Goal: Information Seeking & Learning: Learn about a topic

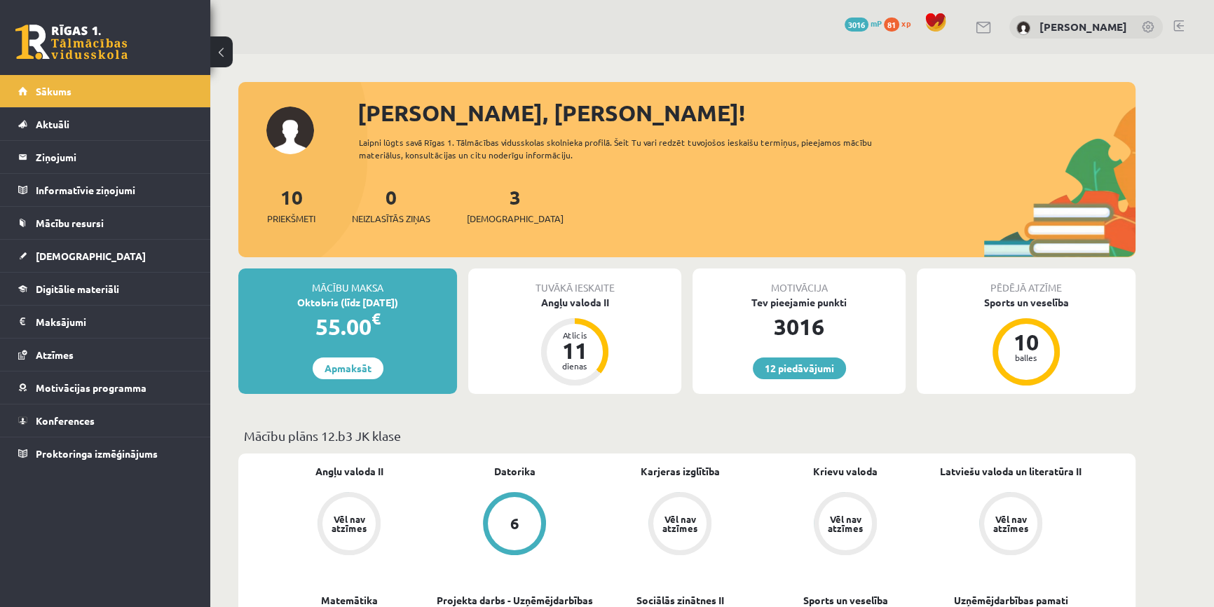
click at [77, 39] on link at bounding box center [71, 42] width 112 height 35
click at [504, 223] on span "[DEMOGRAPHIC_DATA]" at bounding box center [515, 219] width 97 height 14
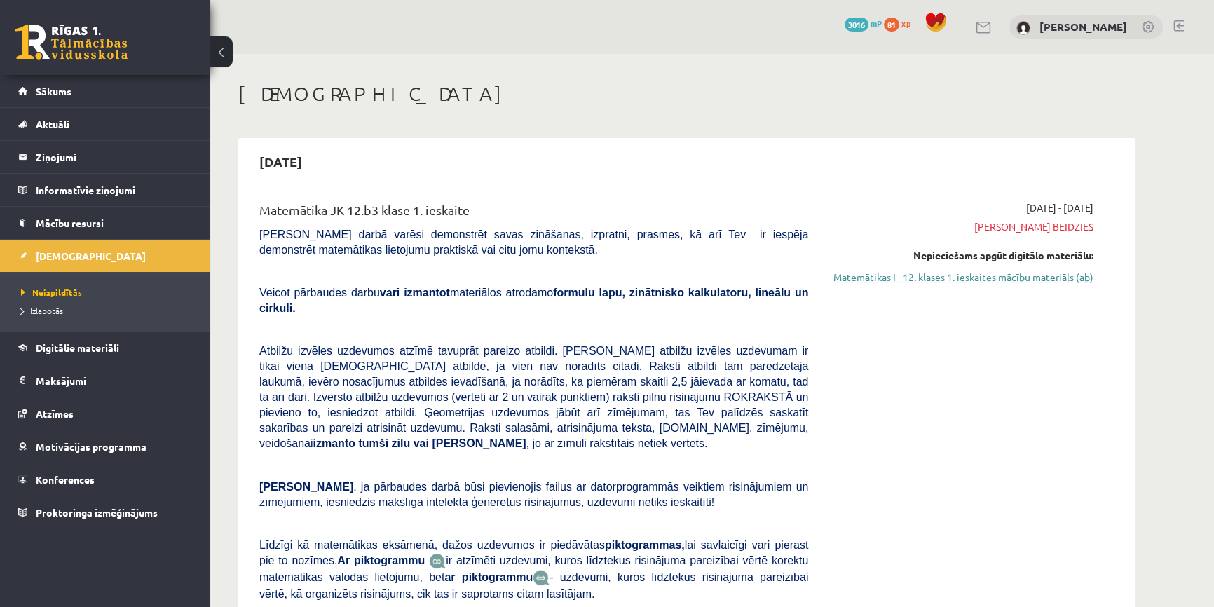
click at [911, 279] on link "Matemātikas I - 12. klases 1. ieskaites mācību materiāls (ab)" at bounding box center [961, 277] width 264 height 15
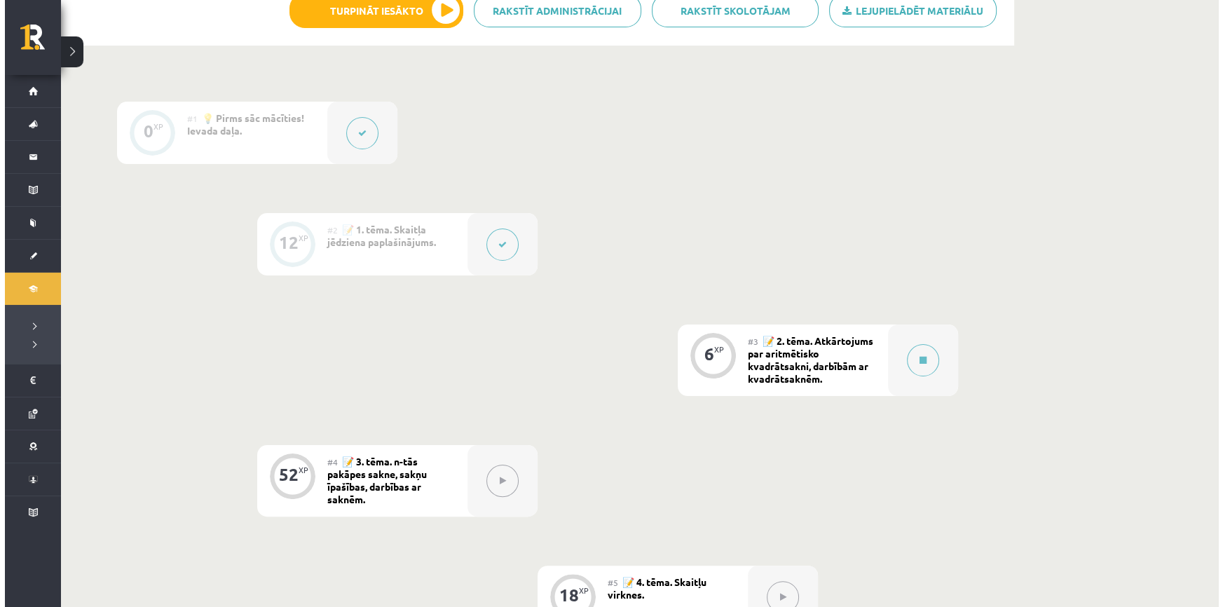
scroll to position [446, 0]
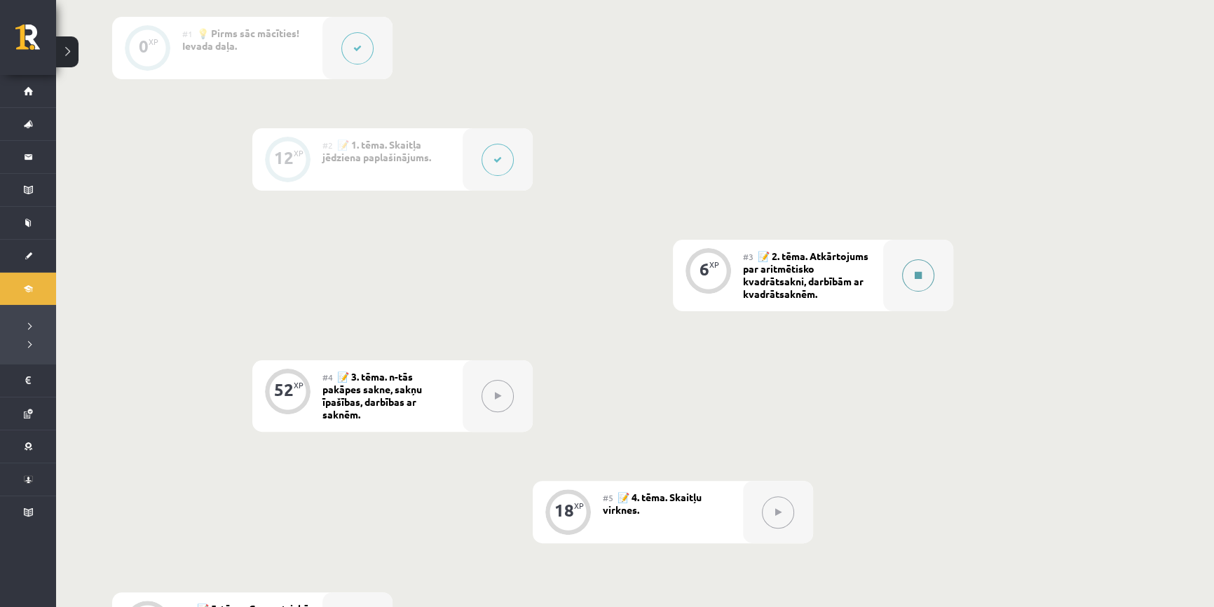
click at [933, 280] on div at bounding box center [918, 275] width 70 height 71
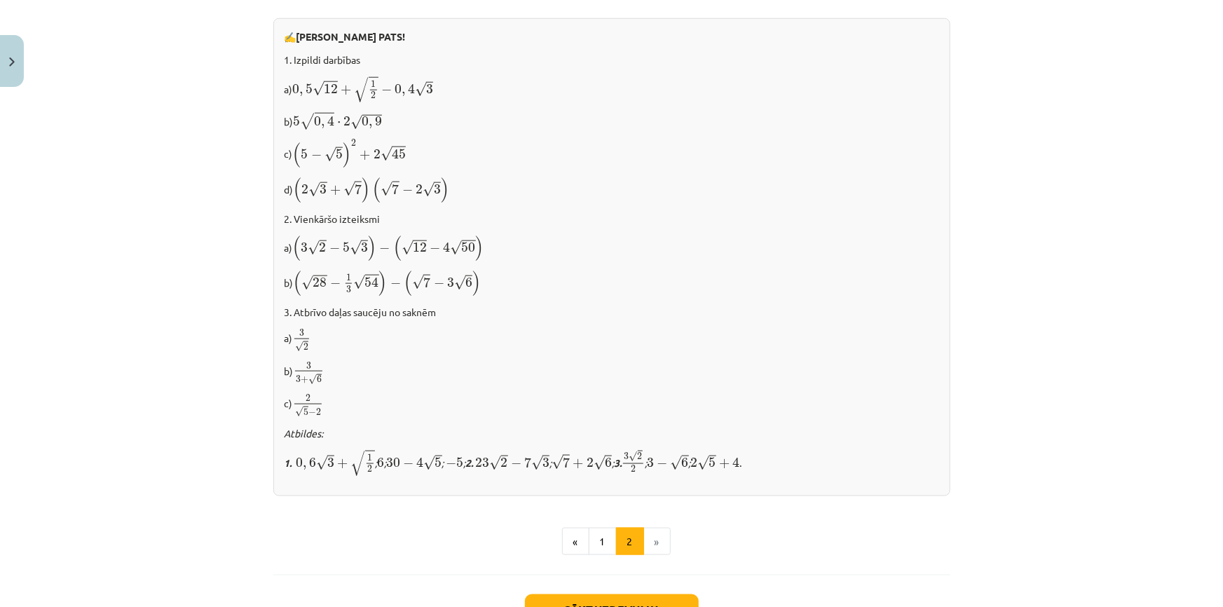
scroll to position [764, 0]
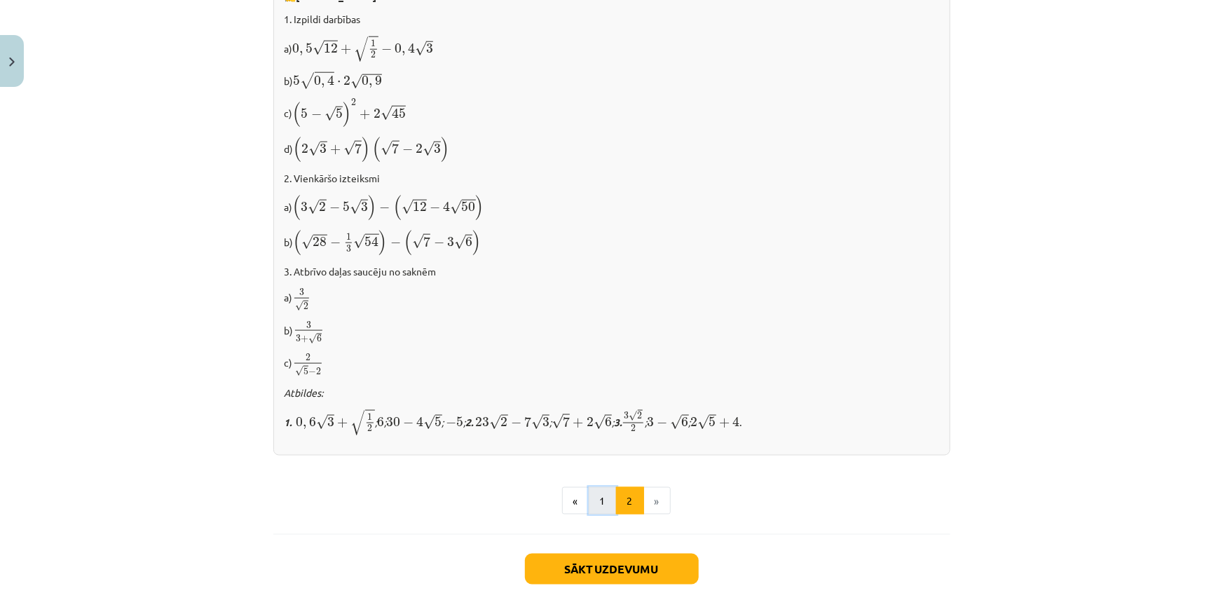
click at [603, 506] on button "1" at bounding box center [603, 501] width 28 height 28
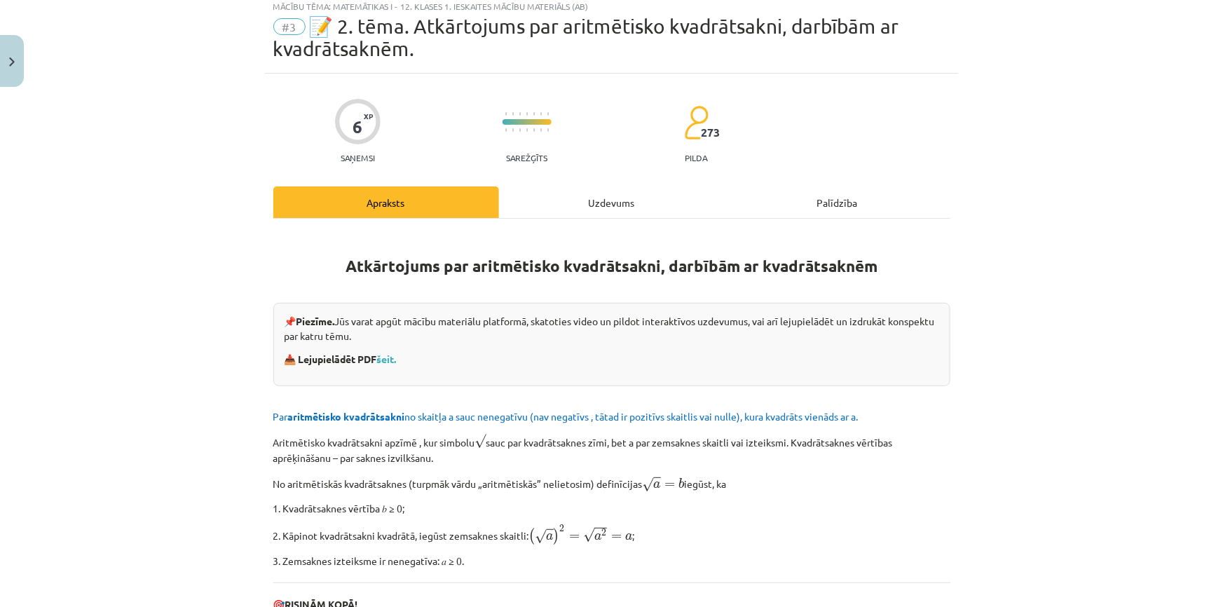
scroll to position [18, 0]
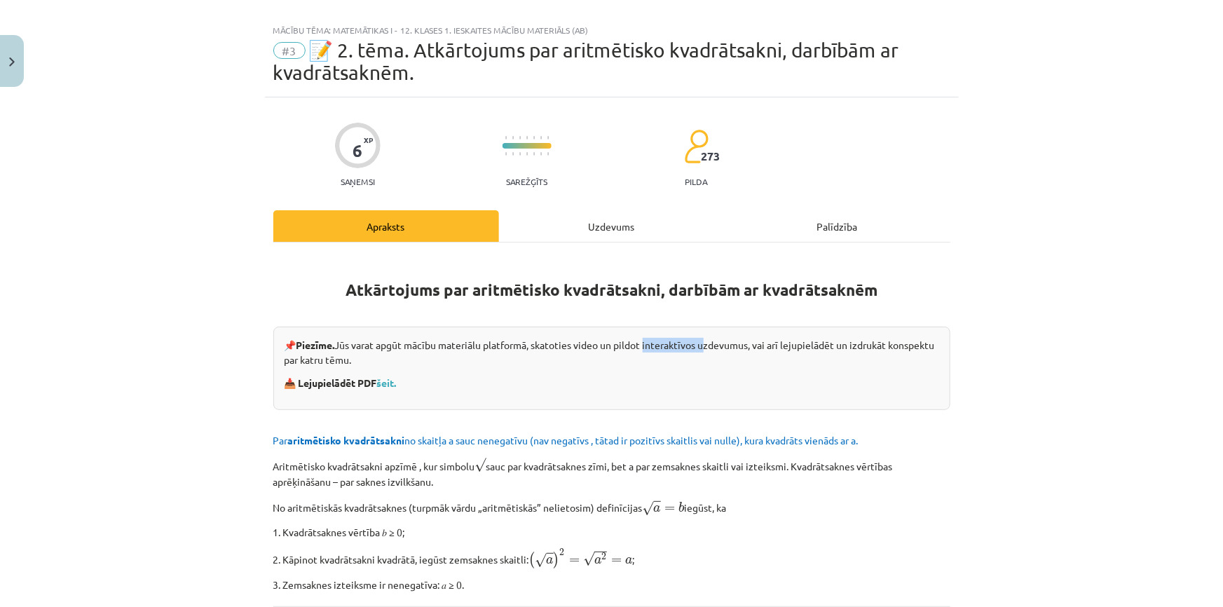
drag, startPoint x: 644, startPoint y: 345, endPoint x: 704, endPoint y: 344, distance: 60.3
click at [704, 344] on p "📌 Piezīme. Jūs varat apgūt mācību materiālu platformā, skatoties video un pildo…" at bounding box center [612, 352] width 655 height 29
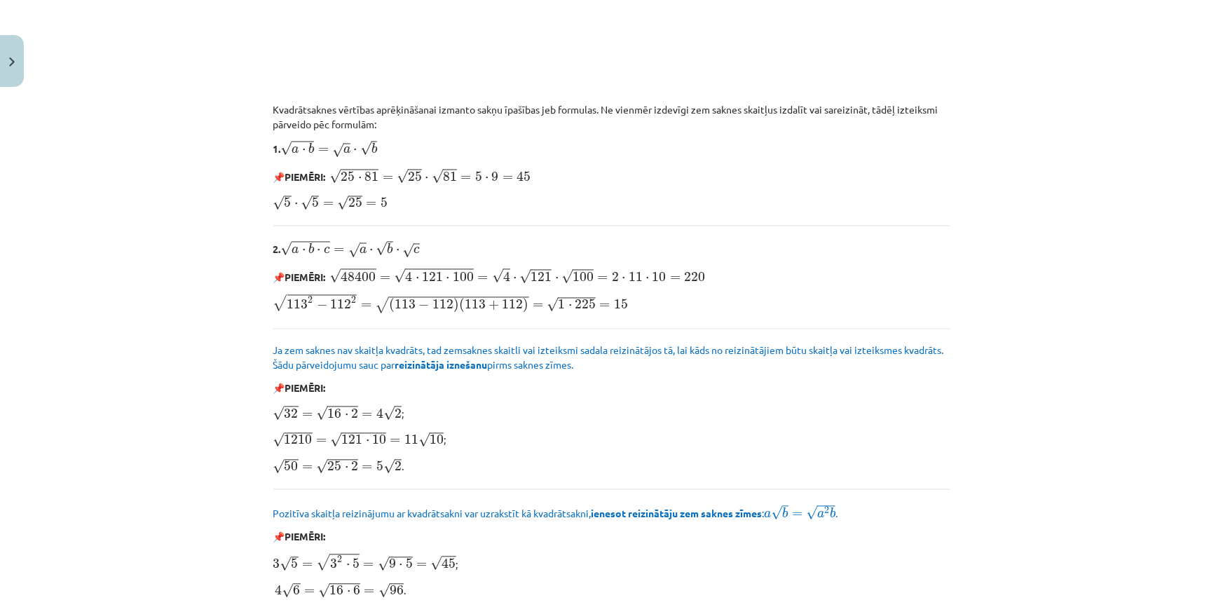
scroll to position [1207, 0]
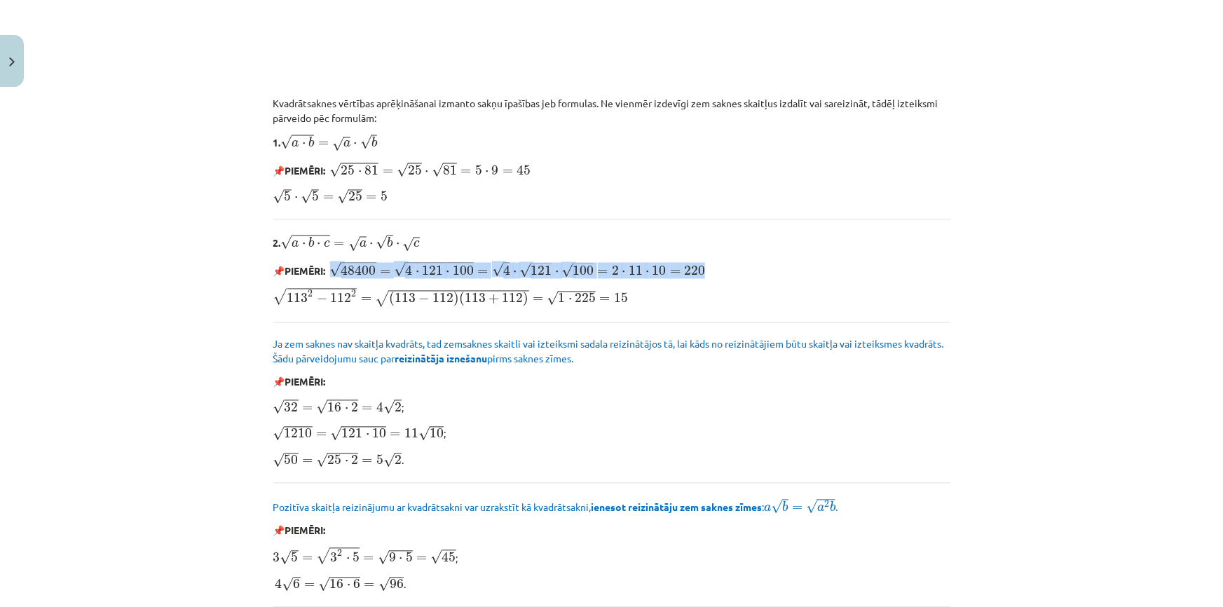
drag, startPoint x: 331, startPoint y: 268, endPoint x: 823, endPoint y: 272, distance: 492.0
click at [823, 272] on p "📌 PIEMĒRI: √ 48400 = √ 4 ⋅ 121 ⋅ 100 = √ 4 ⋅ √ 121 ⋅ √ 100 = 2 ⋅ 11 ⋅ 10 = 220 …" at bounding box center [611, 270] width 677 height 18
copy span "√ 48400 = √ 4 ⋅ 121 ⋅ 100 = √ 4 ⋅ √ 121 ⋅ √ 100 = 2 ⋅ 11 ⋅ 10 = 220"
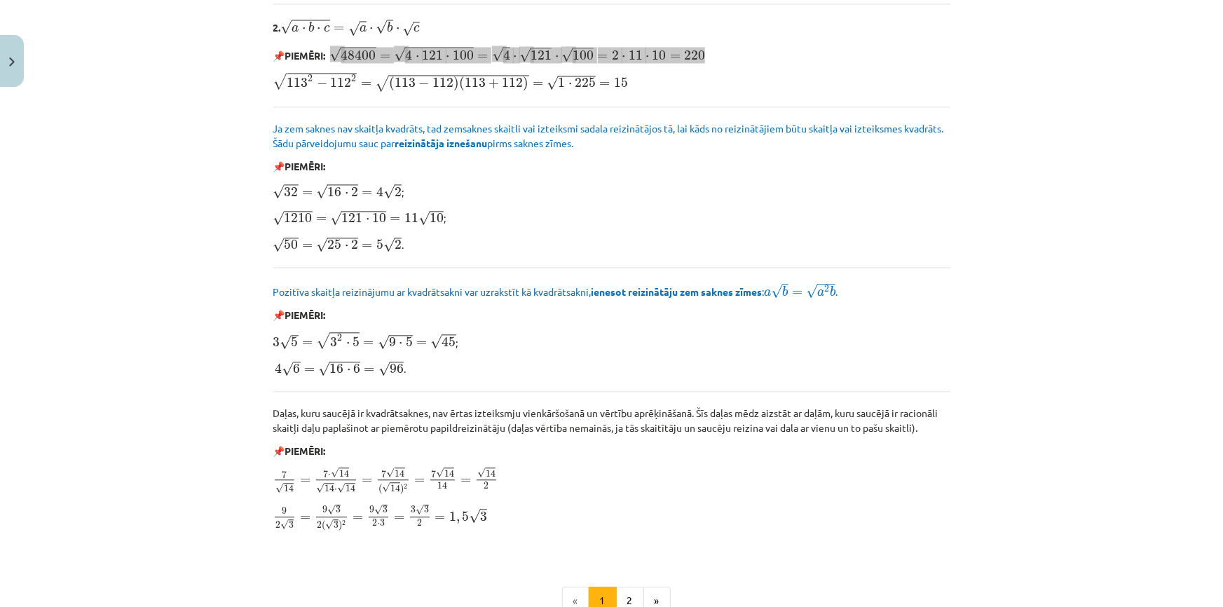
scroll to position [1399, 0]
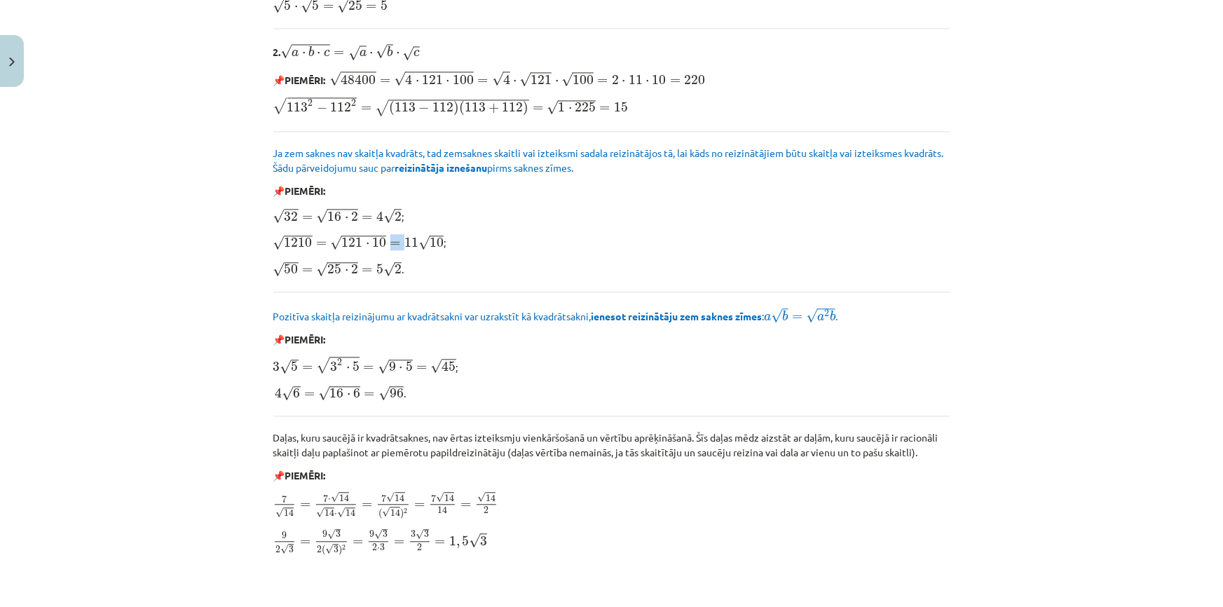
drag, startPoint x: 389, startPoint y: 235, endPoint x: 399, endPoint y: 236, distance: 9.8
click at [399, 236] on span "√ 1210 = √ 121 ⋅ 10 = 11 √ 10" at bounding box center [358, 242] width 171 height 15
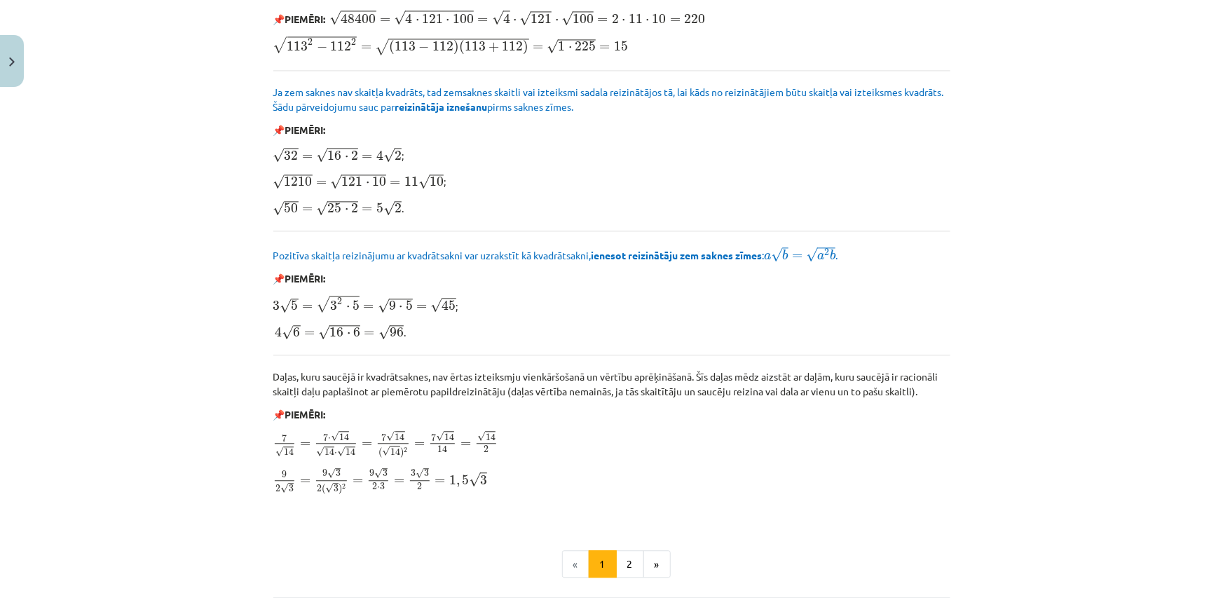
scroll to position [1463, 0]
drag, startPoint x: 268, startPoint y: 328, endPoint x: 280, endPoint y: 327, distance: 11.2
click at [280, 327] on p "4 √ 6 = √ 16 ⋅ 6 = √ 96 4 6 = 16 ⋅ 6 = 96 ." at bounding box center [611, 329] width 677 height 18
click at [329, 328] on span "16" at bounding box center [336, 329] width 14 height 10
drag, startPoint x: 315, startPoint y: 319, endPoint x: 330, endPoint y: 319, distance: 15.4
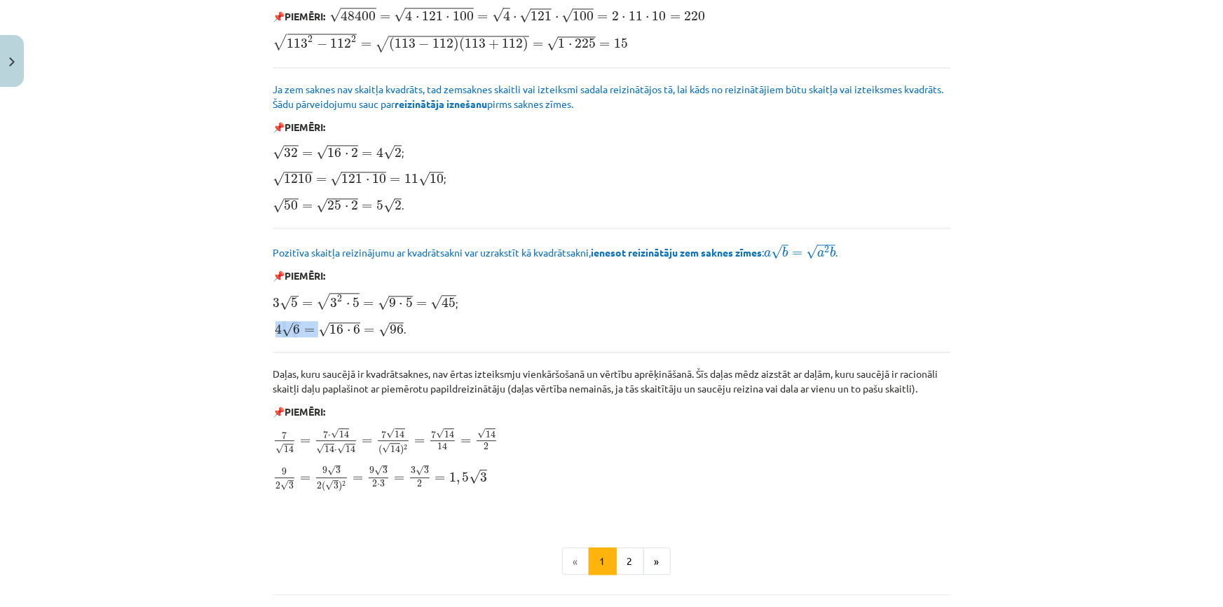
click at [330, 321] on span "4 √ 6 = √ 16 ⋅ 6 = √ 96 4 6 = 16 ⋅ 6 = 96" at bounding box center [339, 329] width 129 height 17
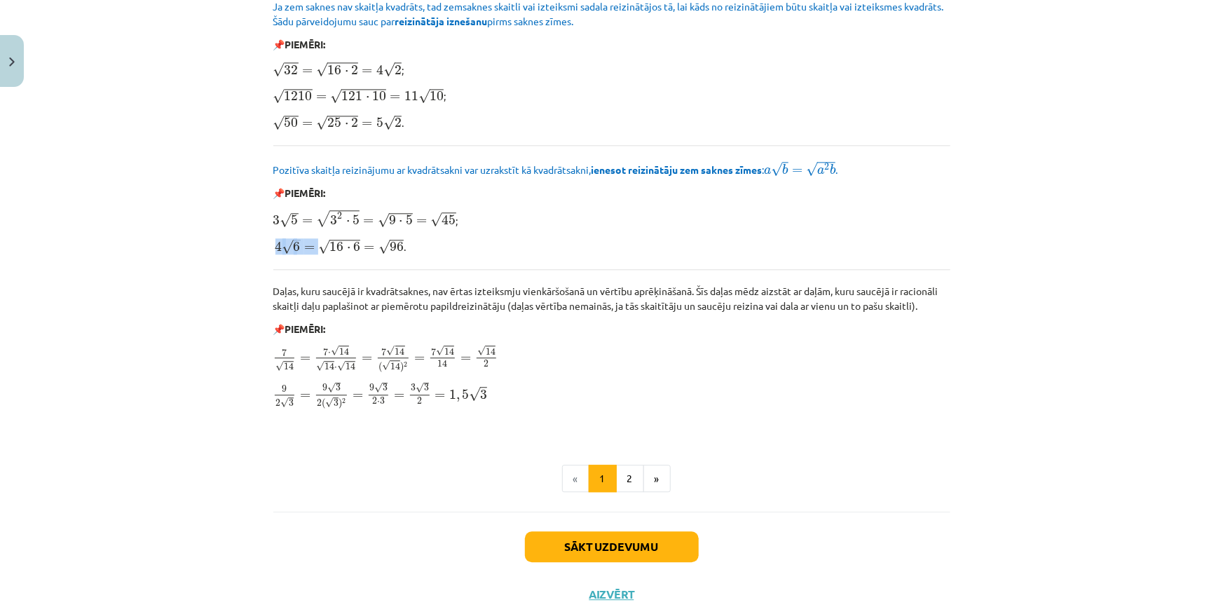
scroll to position [1590, 0]
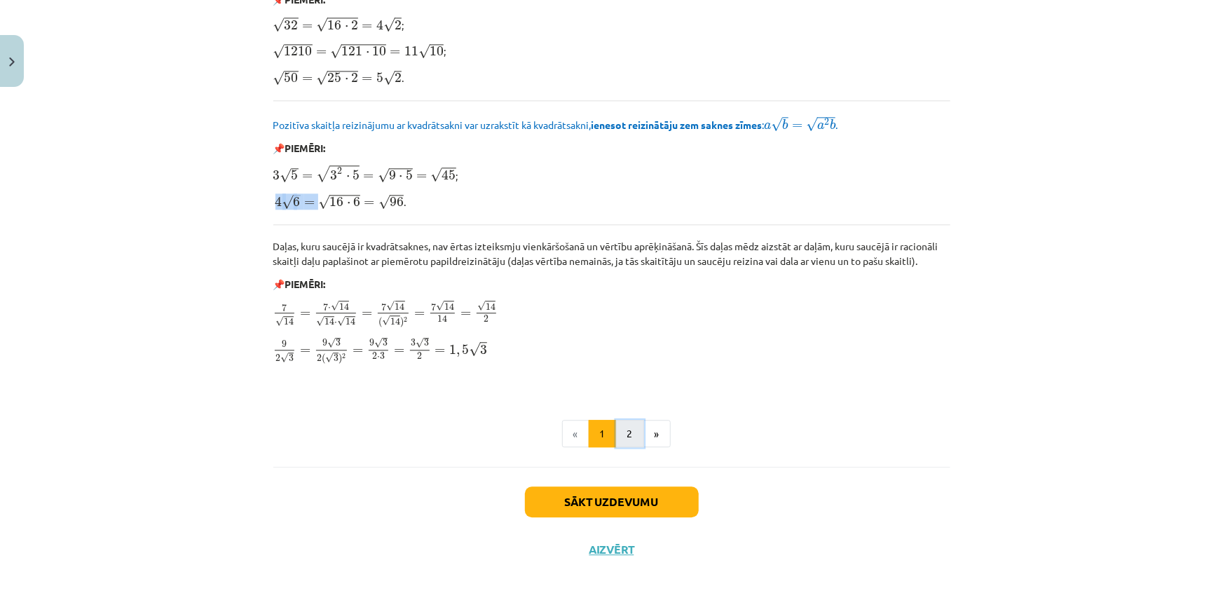
click at [616, 425] on button "2" at bounding box center [630, 434] width 28 height 28
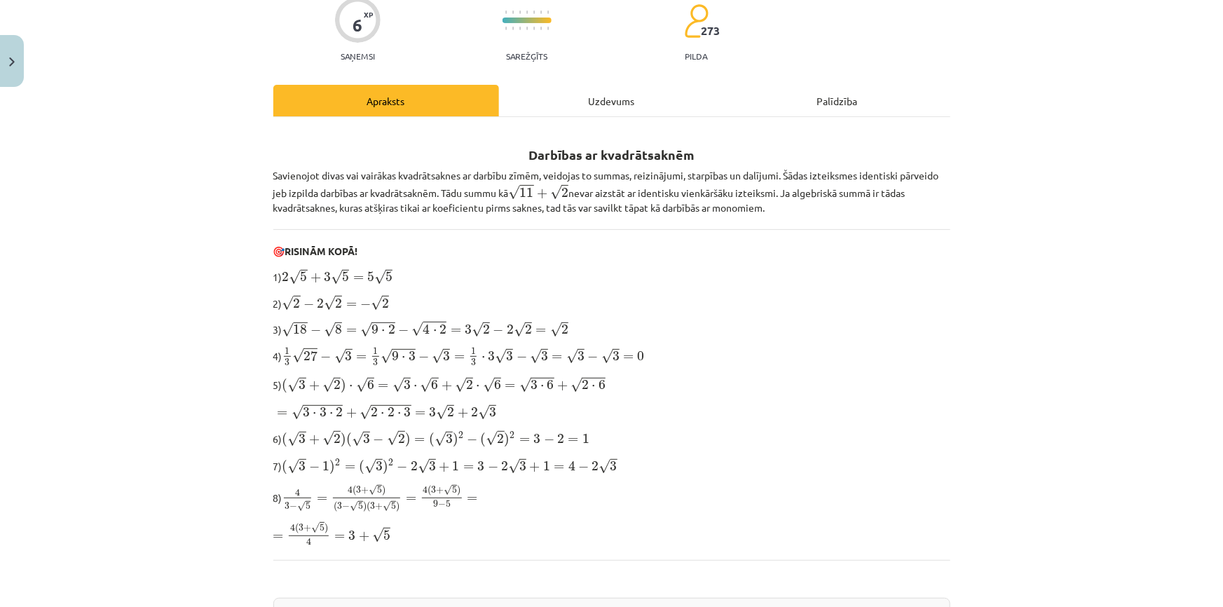
scroll to position [146, 0]
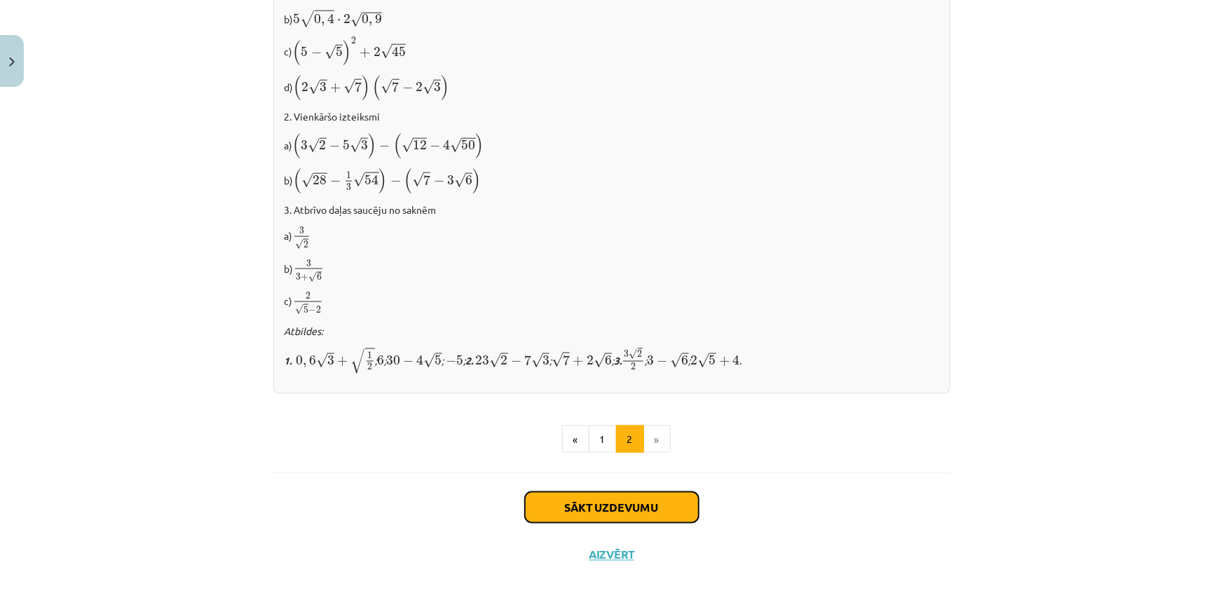
click at [624, 498] on button "Sākt uzdevumu" at bounding box center [612, 507] width 174 height 31
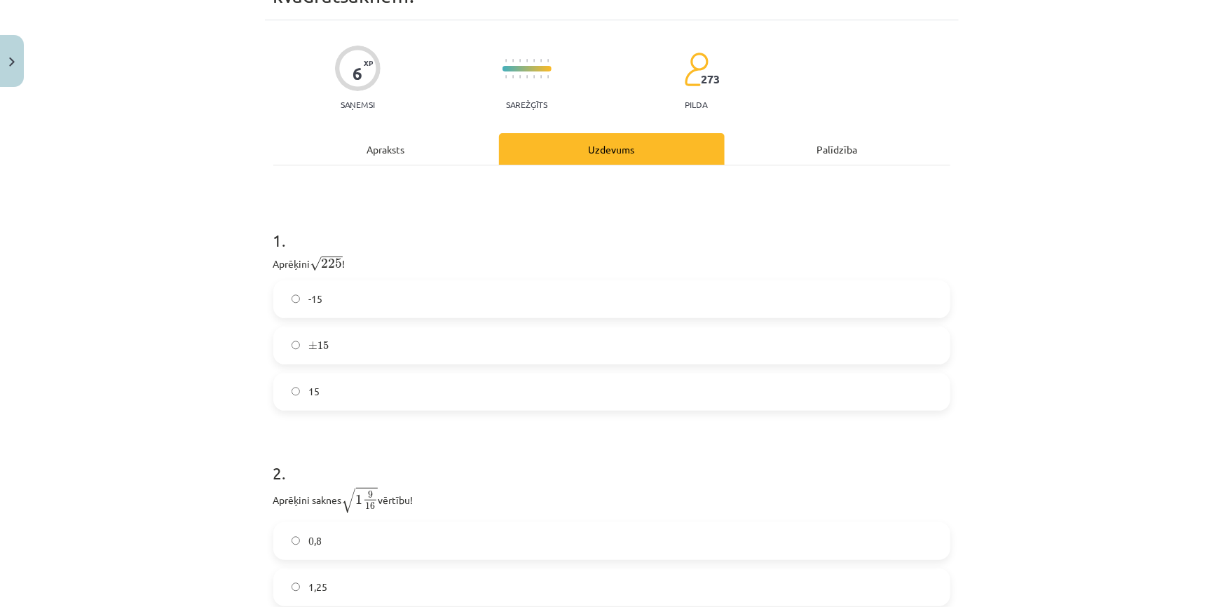
scroll to position [98, 0]
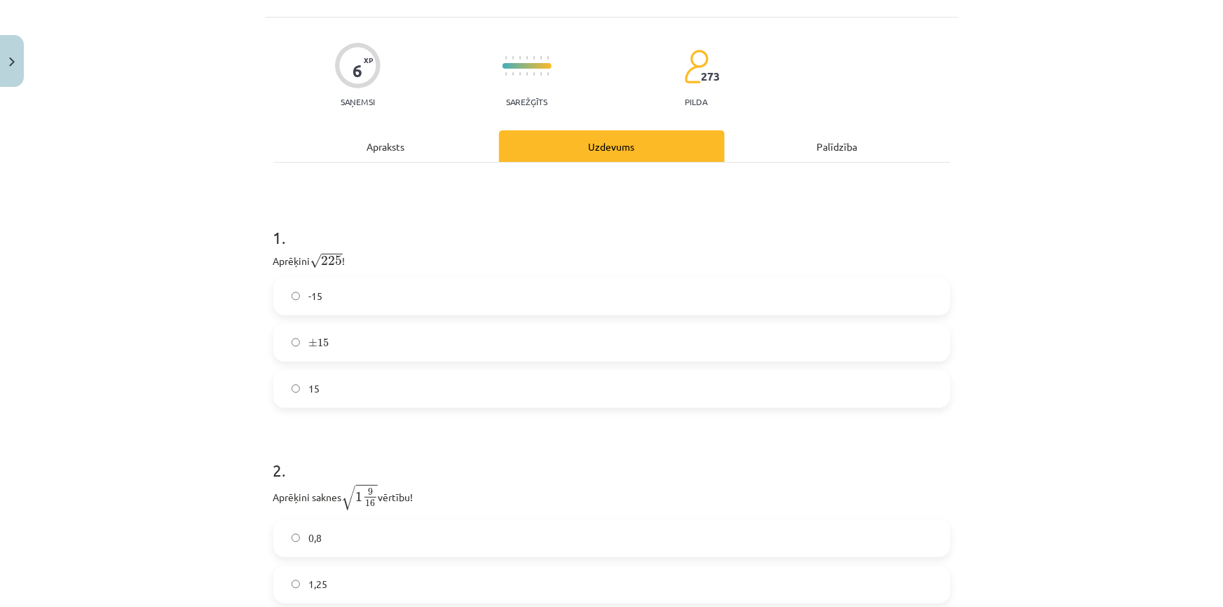
click at [334, 398] on label "15" at bounding box center [612, 388] width 674 height 35
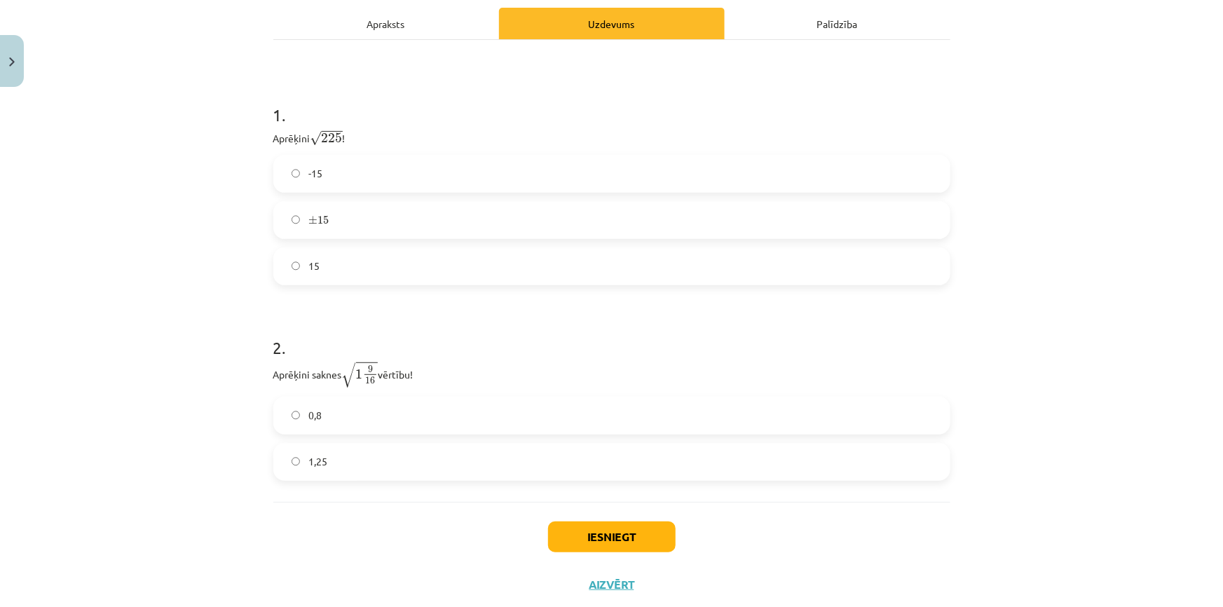
scroll to position [226, 0]
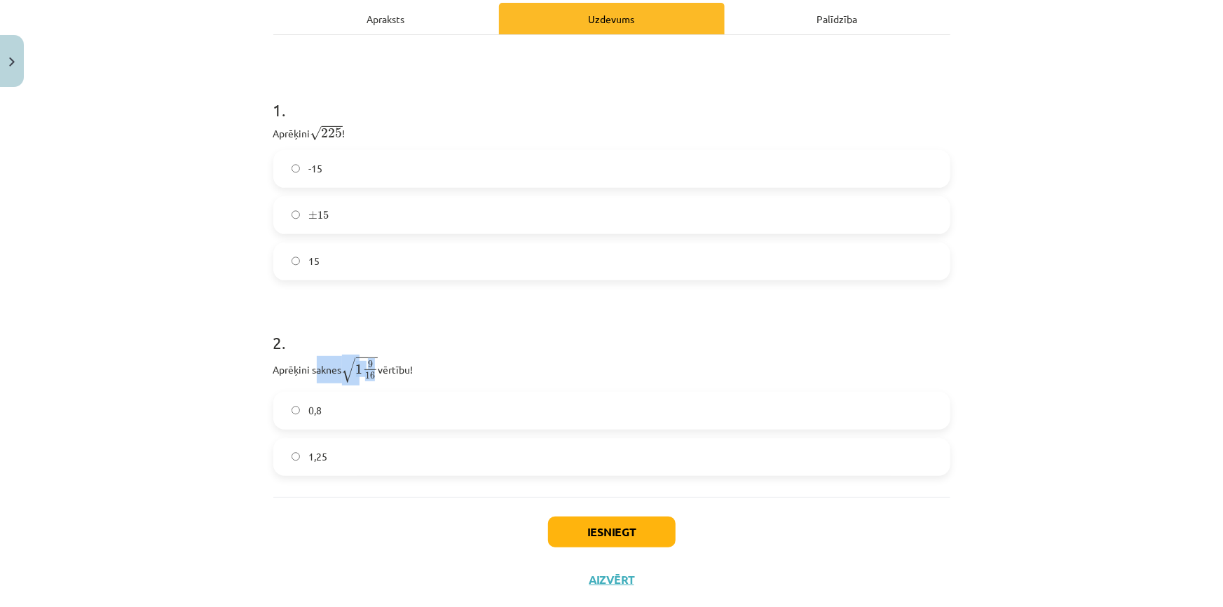
drag, startPoint x: 356, startPoint y: 367, endPoint x: 367, endPoint y: 368, distance: 11.2
click at [367, 368] on p "Aprēķini saknes √ 1 9 16 1 9 16 vērtību!" at bounding box center [611, 369] width 677 height 27
click at [367, 369] on span at bounding box center [370, 369] width 12 height 1
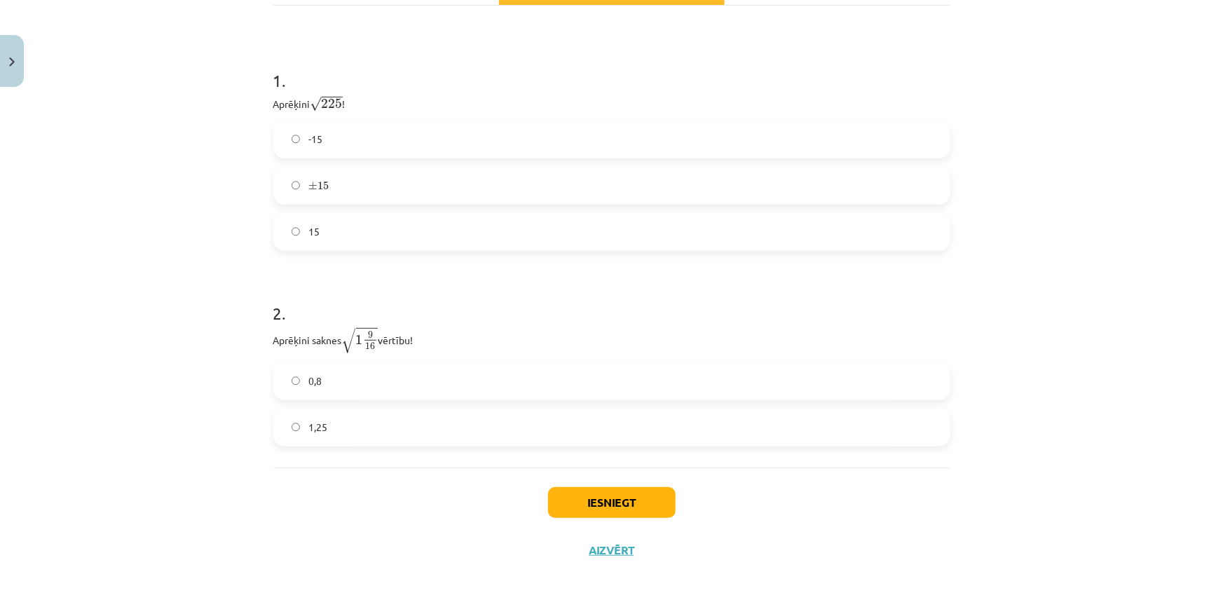
scroll to position [256, 0]
click at [330, 420] on label "1,25" at bounding box center [612, 426] width 674 height 35
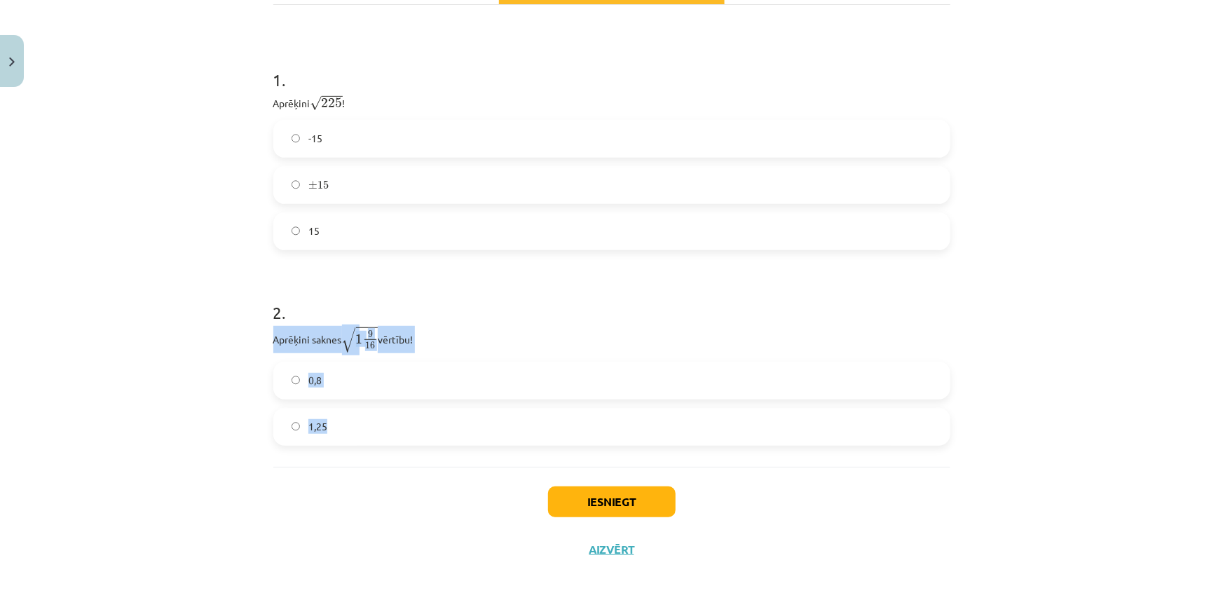
drag, startPoint x: 266, startPoint y: 335, endPoint x: 457, endPoint y: 440, distance: 218.3
click at [457, 440] on div "6 XP Saņemsi Sarežģīts 273 pilda Apraksts Uzdevums Palīdzība 1 . Aprēķini √ 225…" at bounding box center [612, 216] width 694 height 713
copy div "Aprēķini saknes √ 1 9 16 1 9 16 vērtību! 0,8 1,25"
click at [356, 373] on label "0,8" at bounding box center [612, 380] width 674 height 35
click at [215, 423] on div "Mācību tēma: Matemātikas i - 12. klases 1. ieskaites mācību materiāls (ab) #3 📝…" at bounding box center [611, 303] width 1223 height 607
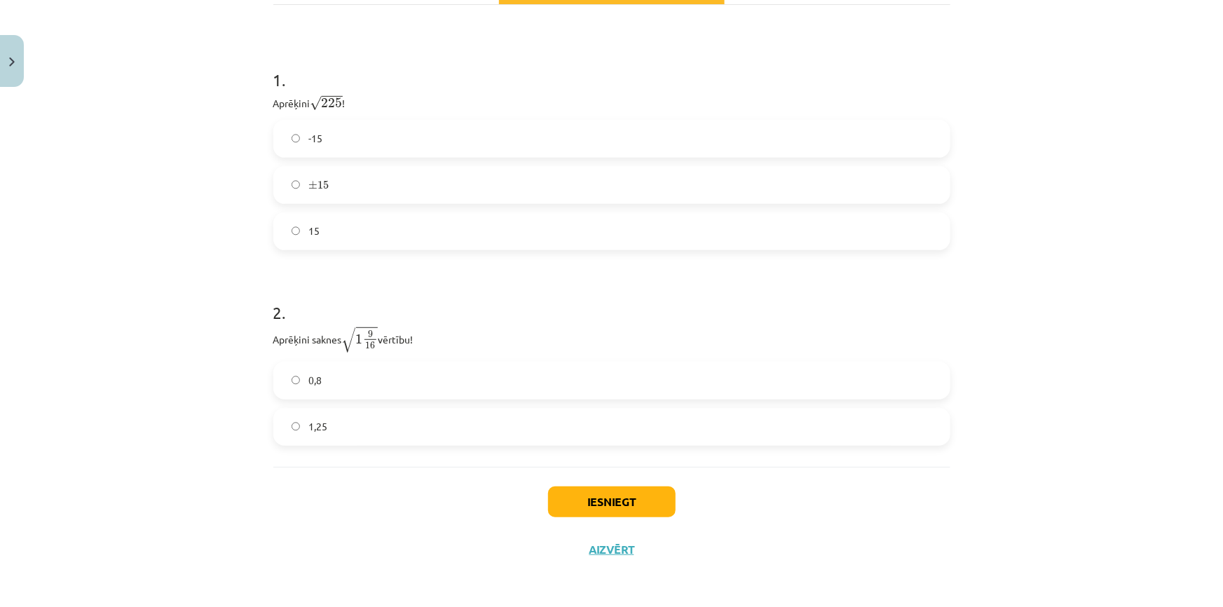
click at [682, 442] on label "1,25" at bounding box center [612, 426] width 674 height 35
click at [560, 486] on button "Iesniegt" at bounding box center [612, 501] width 128 height 31
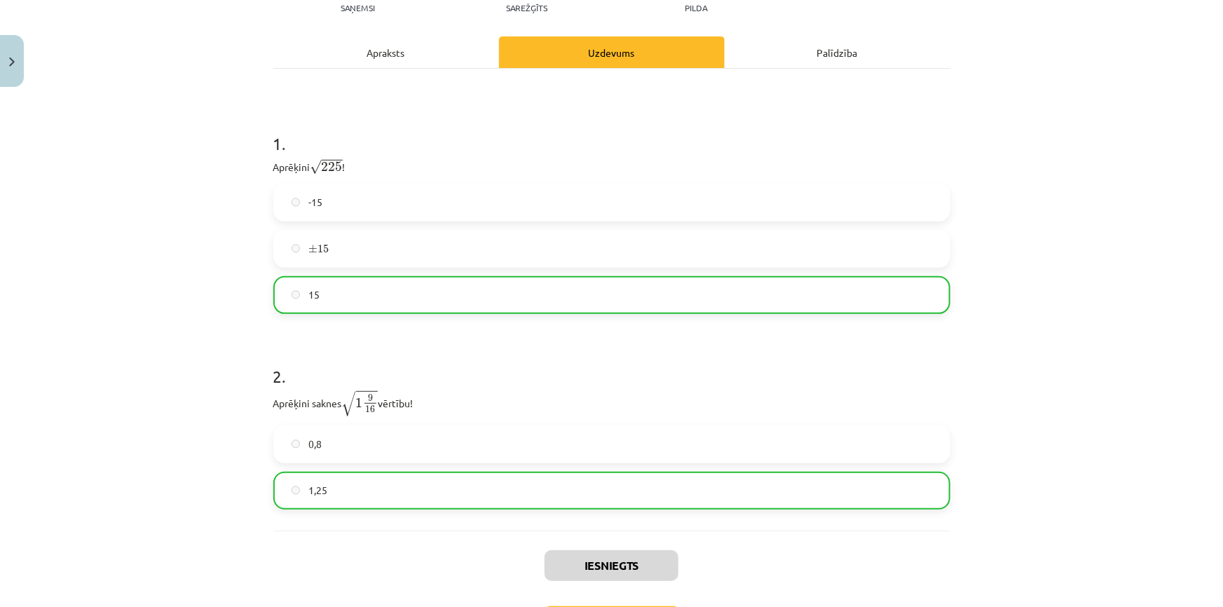
scroll to position [300, 0]
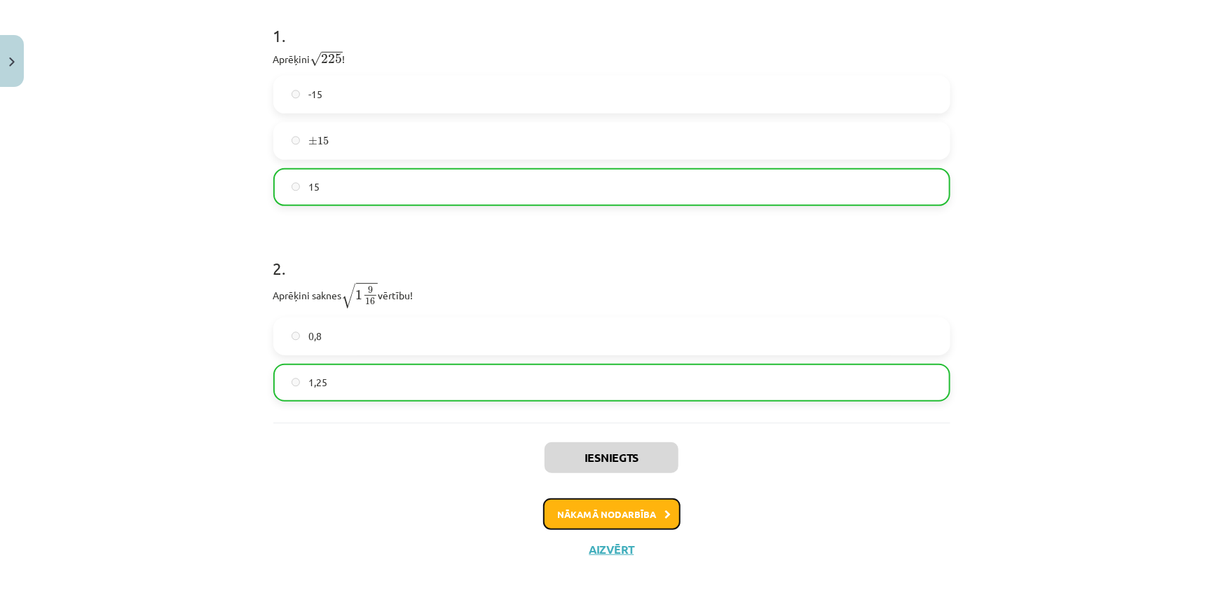
click at [619, 516] on button "Nākamā nodarbība" at bounding box center [611, 514] width 137 height 32
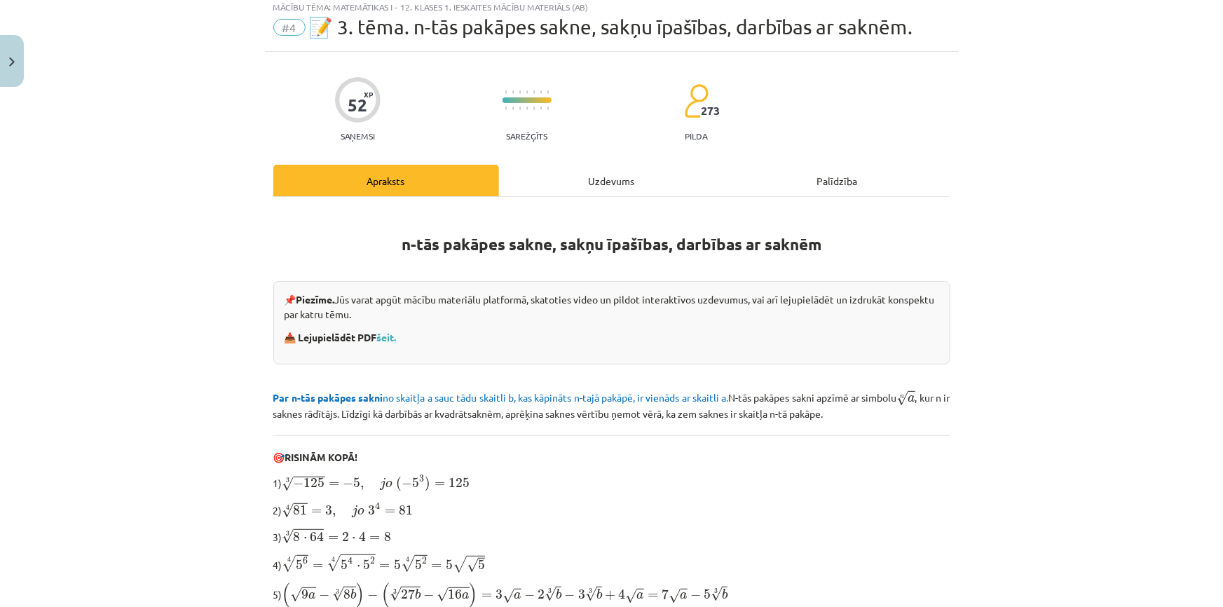
scroll to position [35, 0]
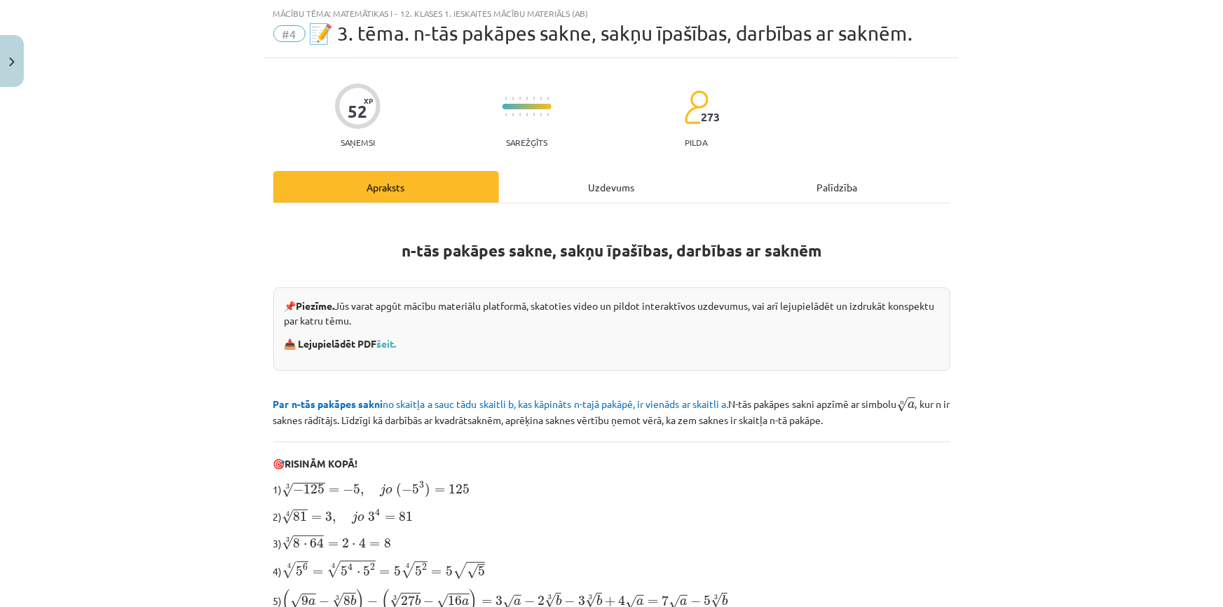
click at [540, 187] on div "Uzdevums" at bounding box center [612, 187] width 226 height 32
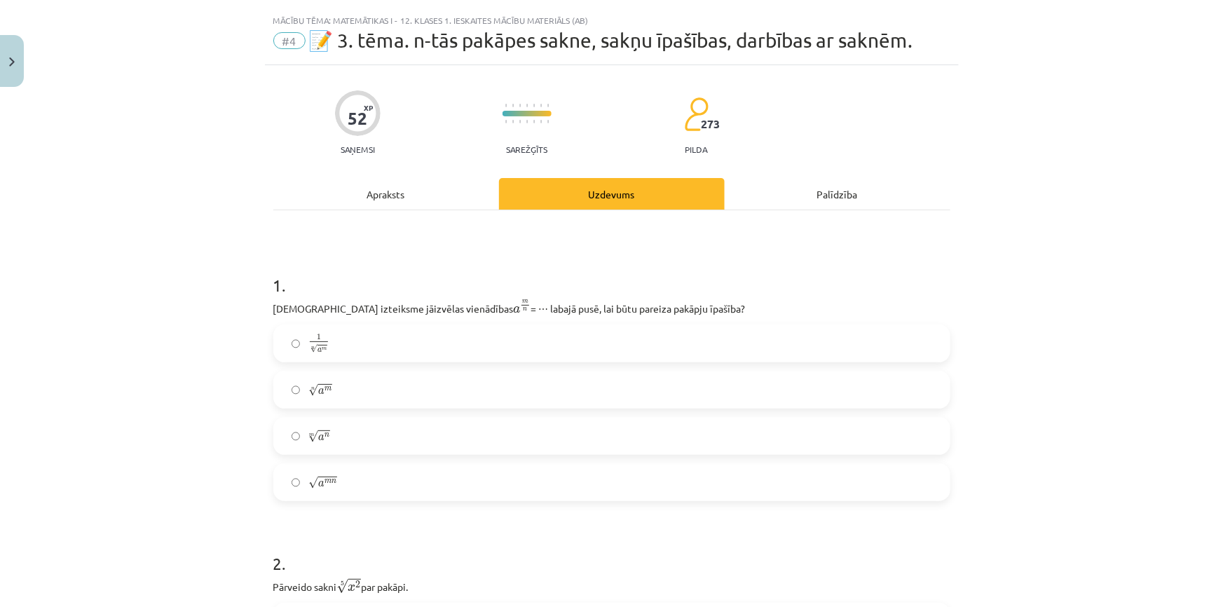
scroll to position [0, 0]
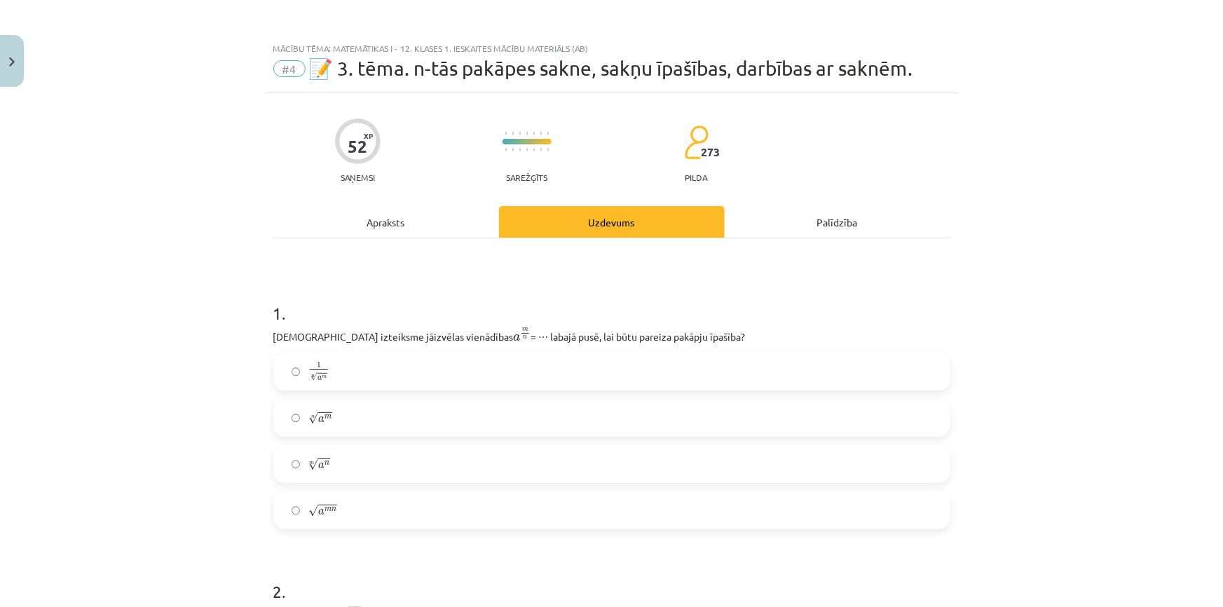
click at [399, 213] on div "Apraksts" at bounding box center [386, 222] width 226 height 32
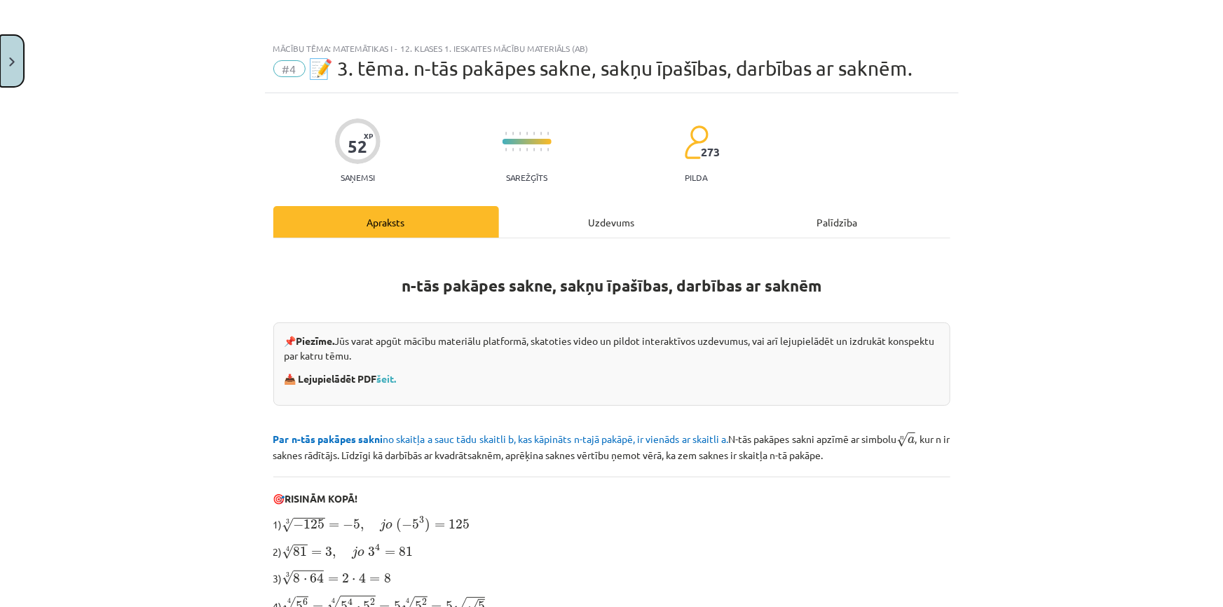
click at [20, 62] on button "Close" at bounding box center [12, 61] width 24 height 52
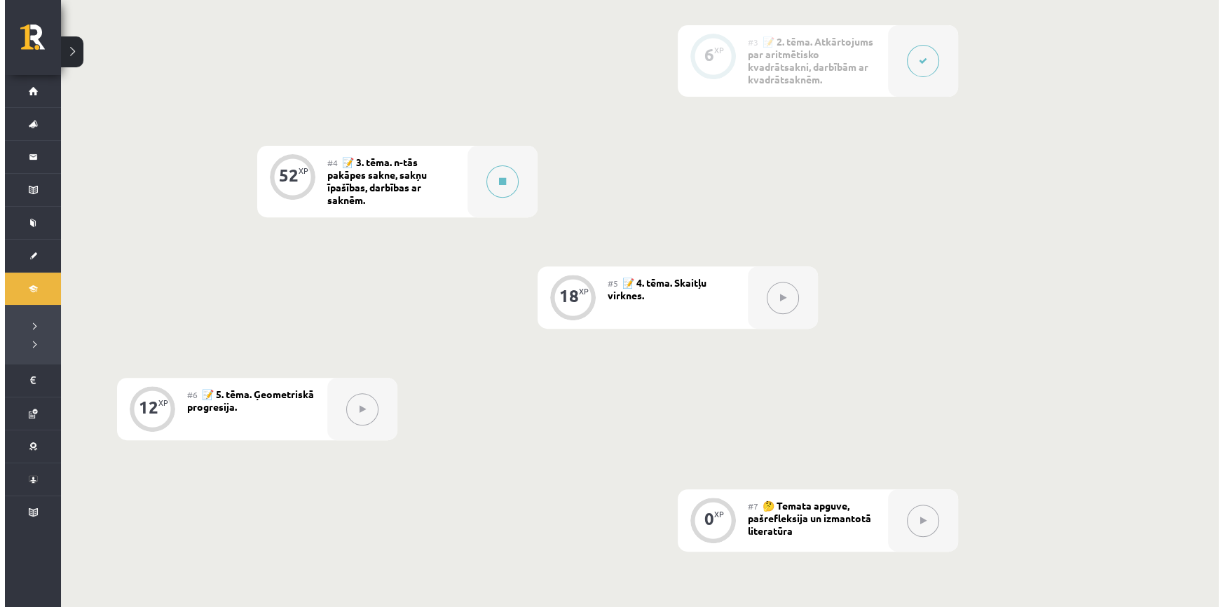
scroll to position [637, 0]
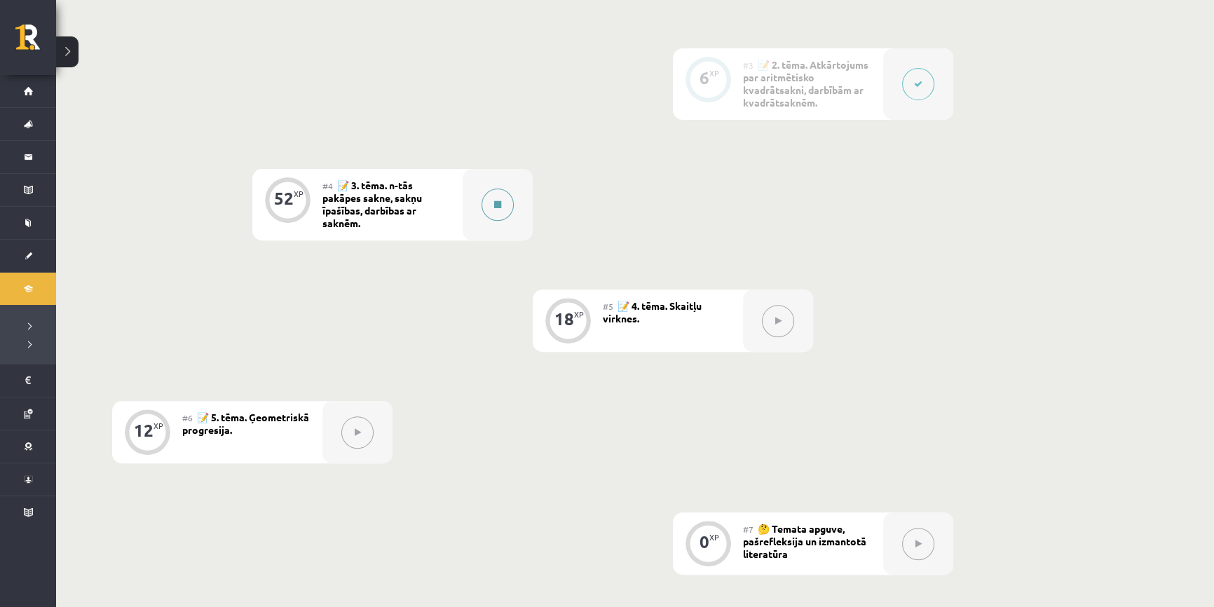
click at [470, 209] on div at bounding box center [498, 204] width 70 height 71
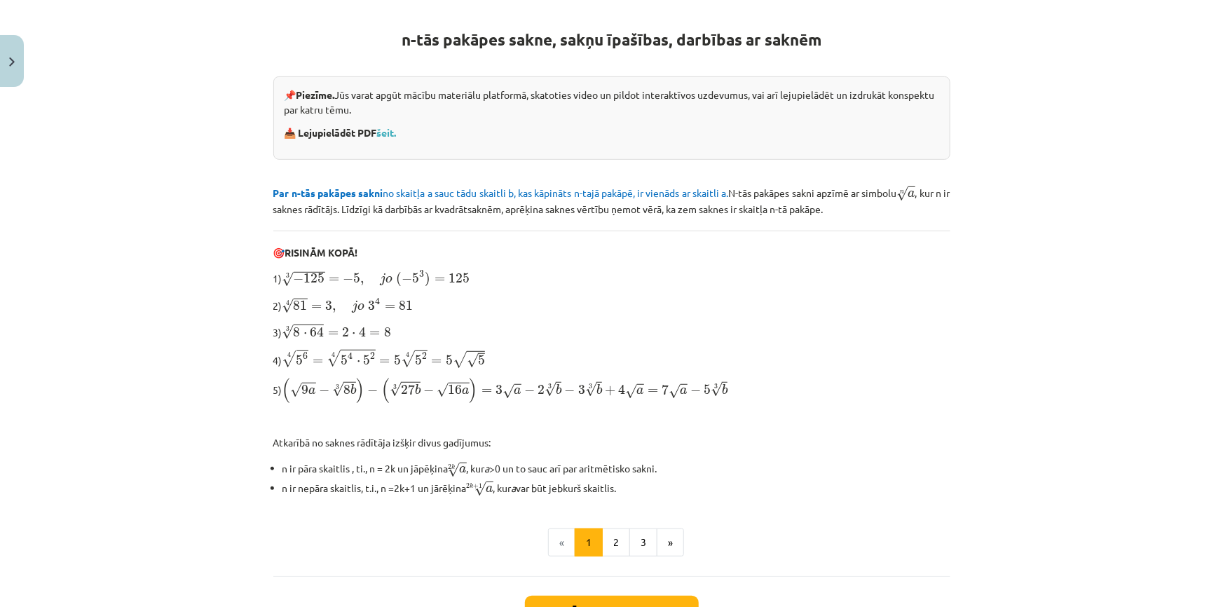
scroll to position [318, 0]
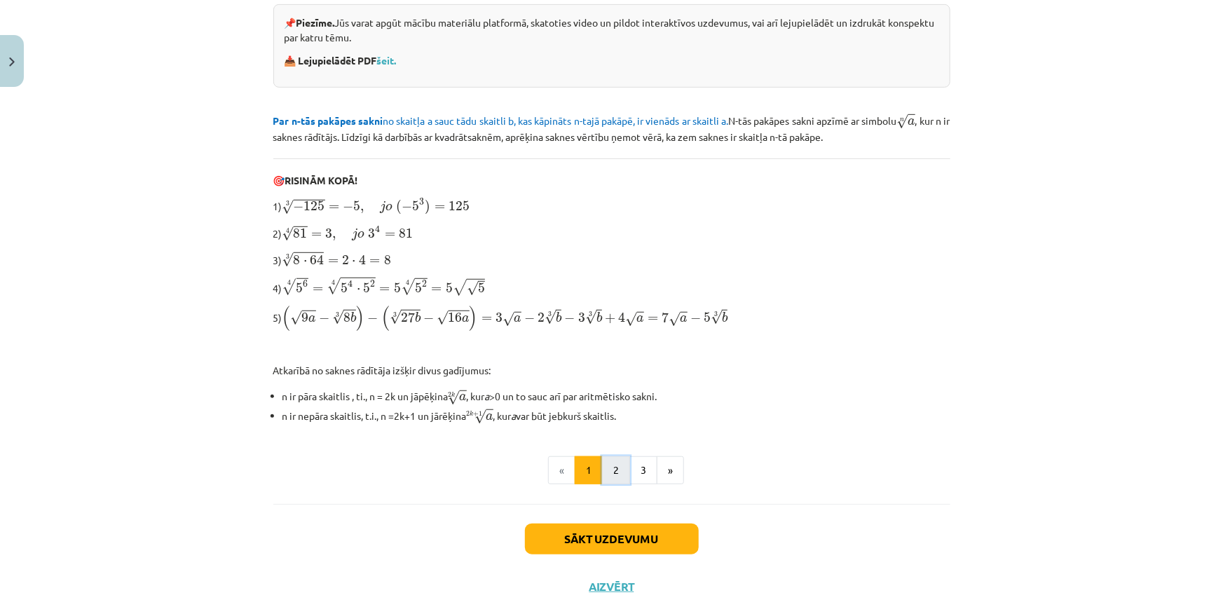
click at [618, 469] on button "2" at bounding box center [616, 470] width 28 height 28
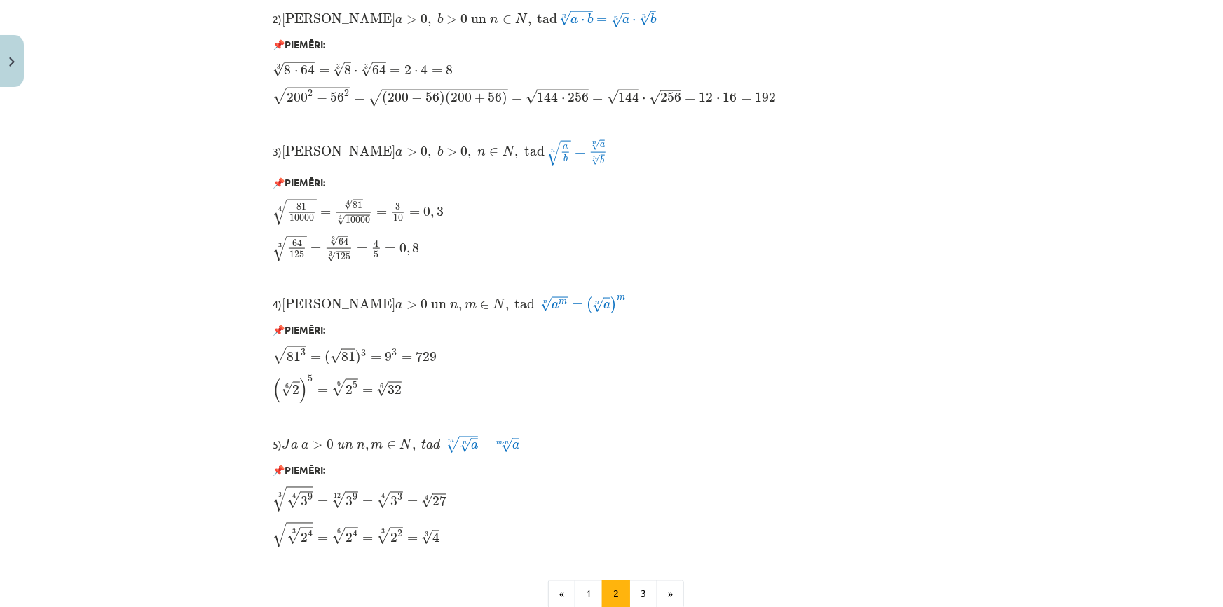
scroll to position [1100, 0]
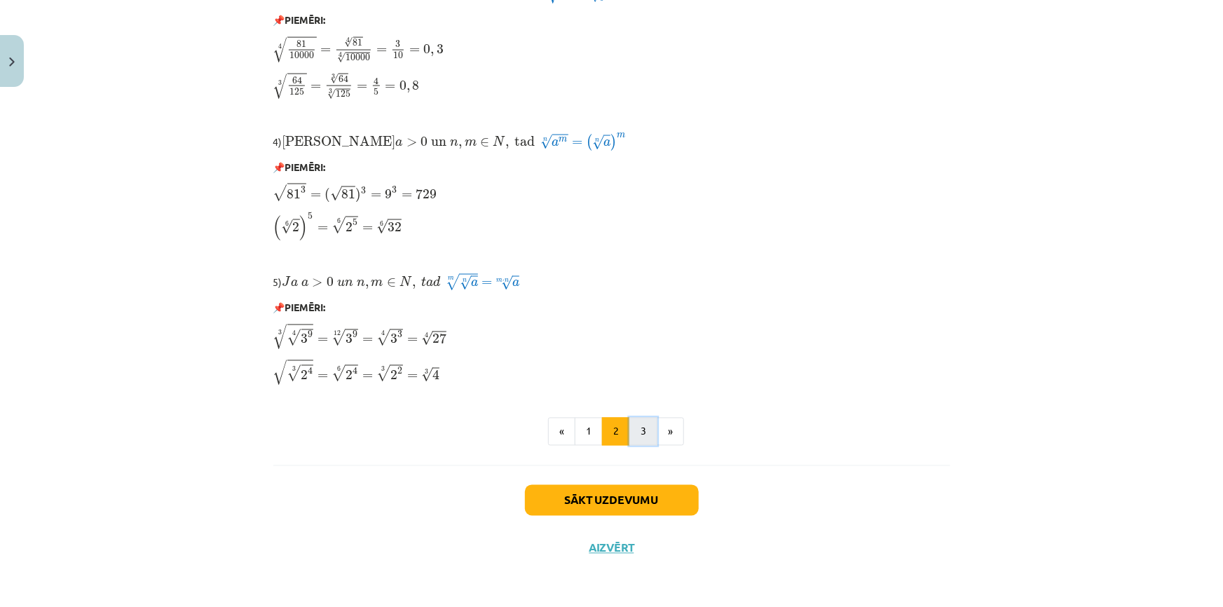
click at [647, 439] on button "3" at bounding box center [643, 432] width 28 height 28
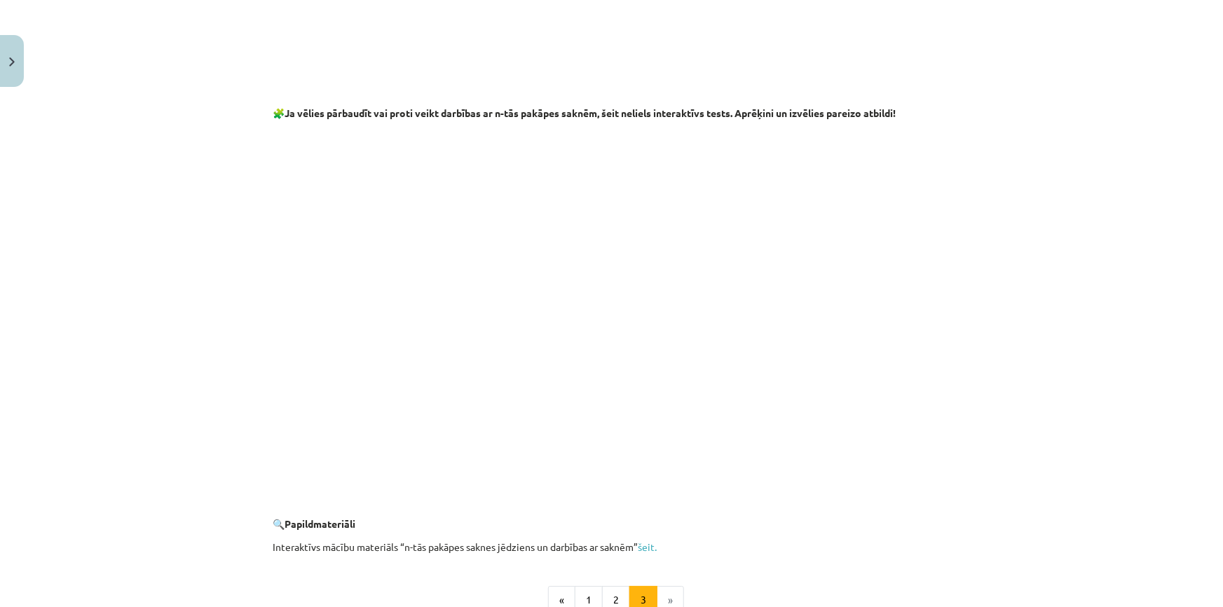
scroll to position [2451, 0]
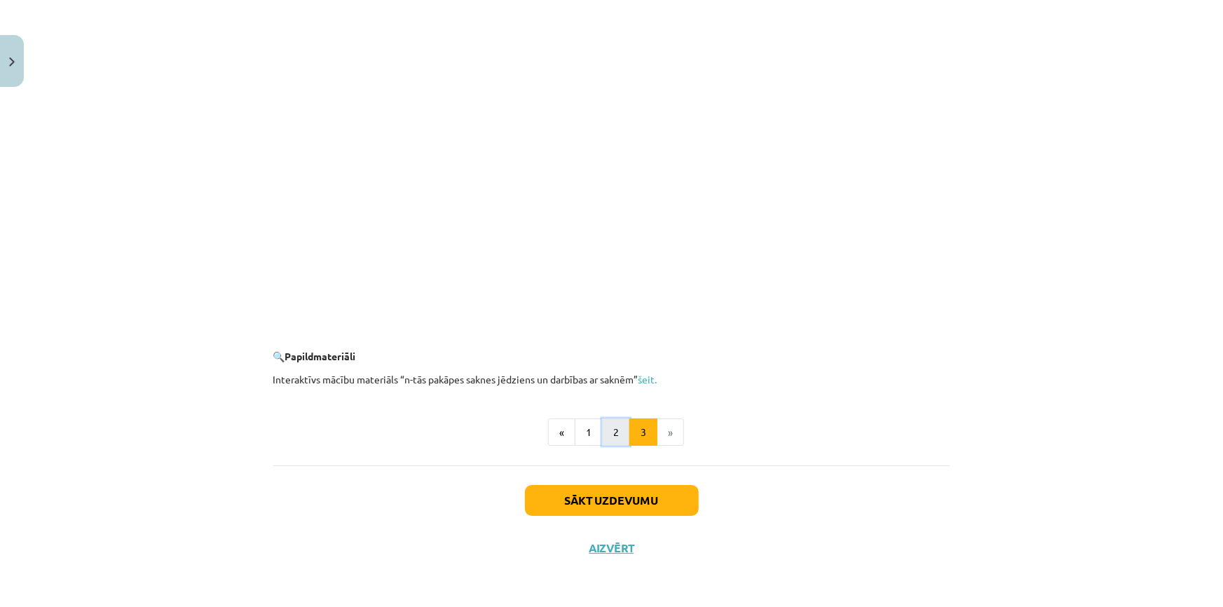
click at [610, 425] on button "2" at bounding box center [616, 432] width 28 height 28
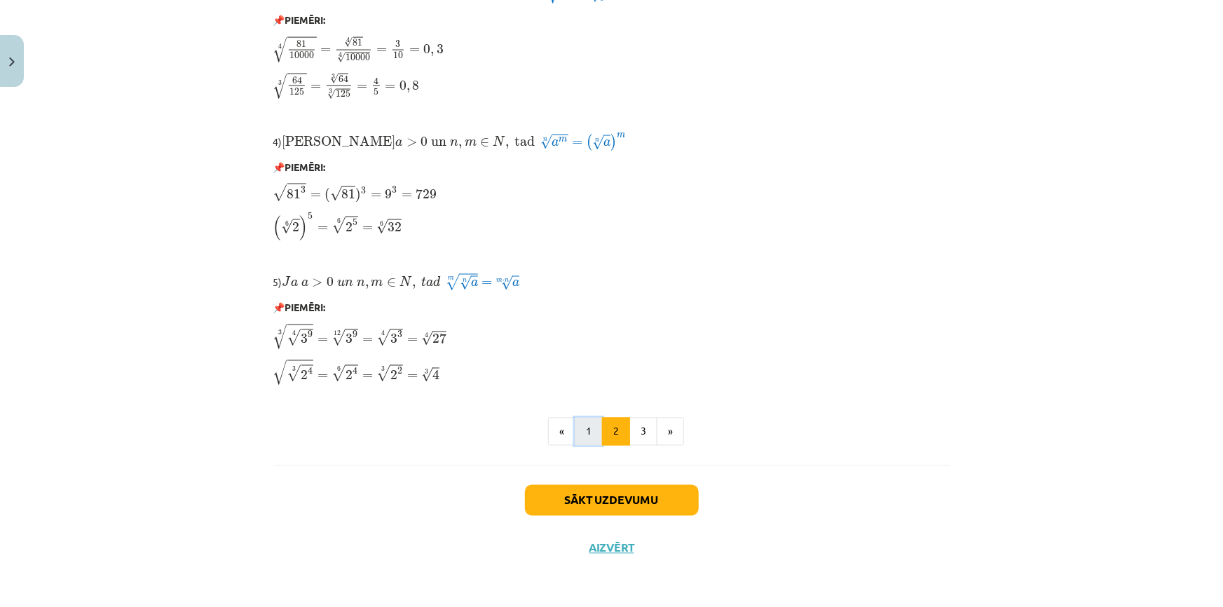
click at [587, 430] on button "1" at bounding box center [589, 432] width 28 height 28
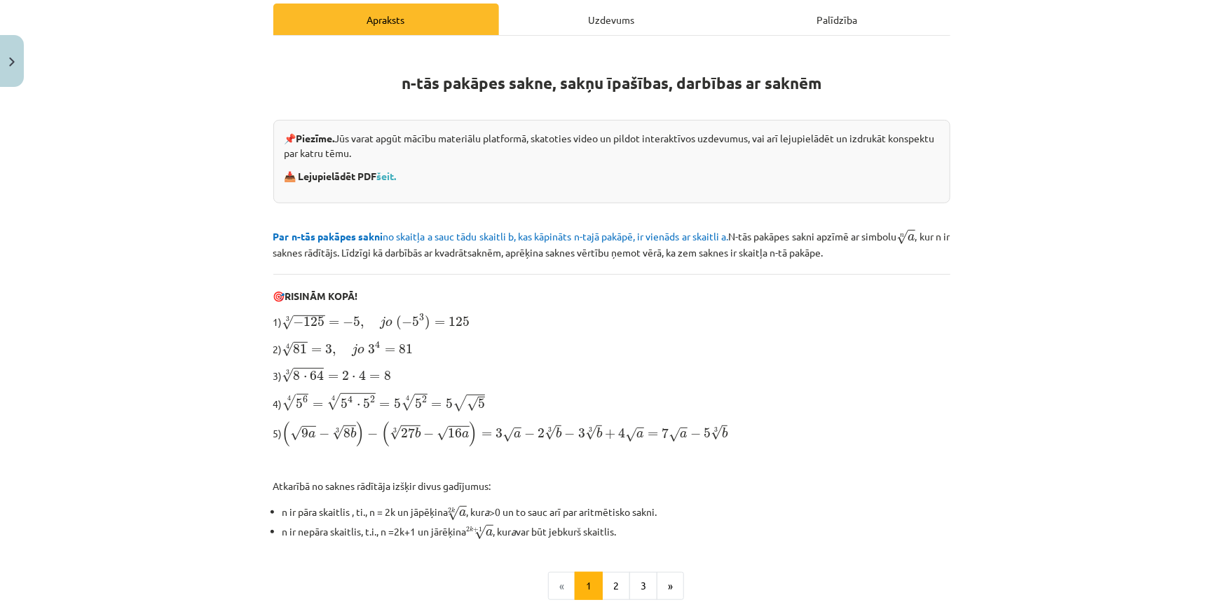
scroll to position [318, 0]
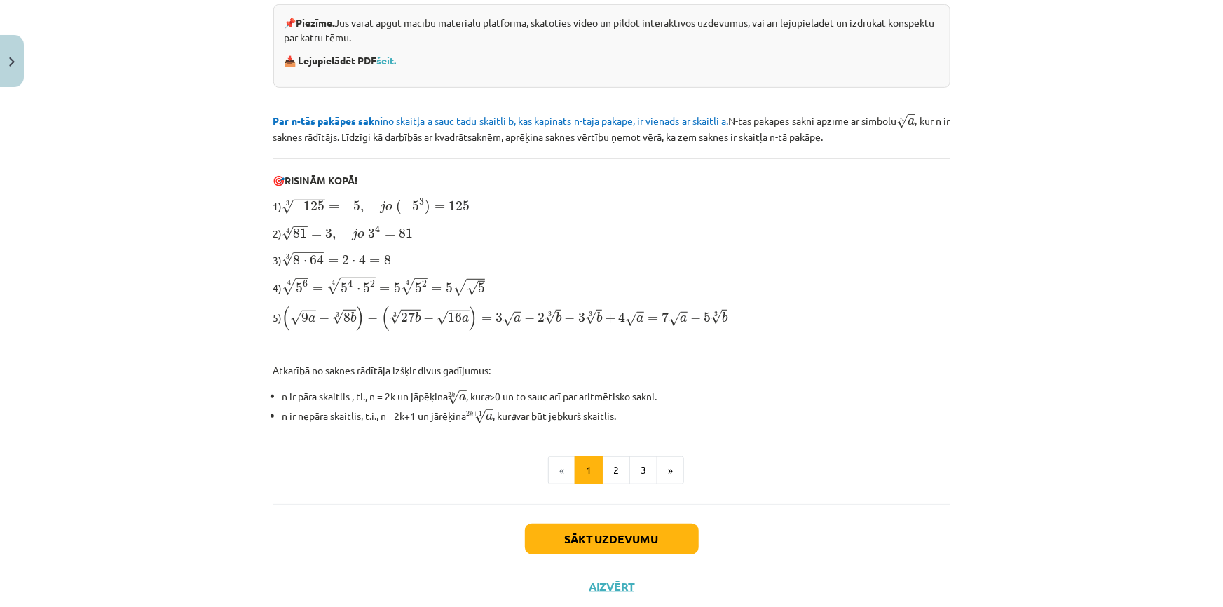
click at [831, 278] on p "4) 4 √ 5 6 = 4 √ 5 4 ⋅ 5 2 = 5 4 √ 5 2 = 5 √ √ 5 5 6 4 = 5 4 ⋅ 5 2 4 = 5 5 2 4 …" at bounding box center [611, 286] width 677 height 20
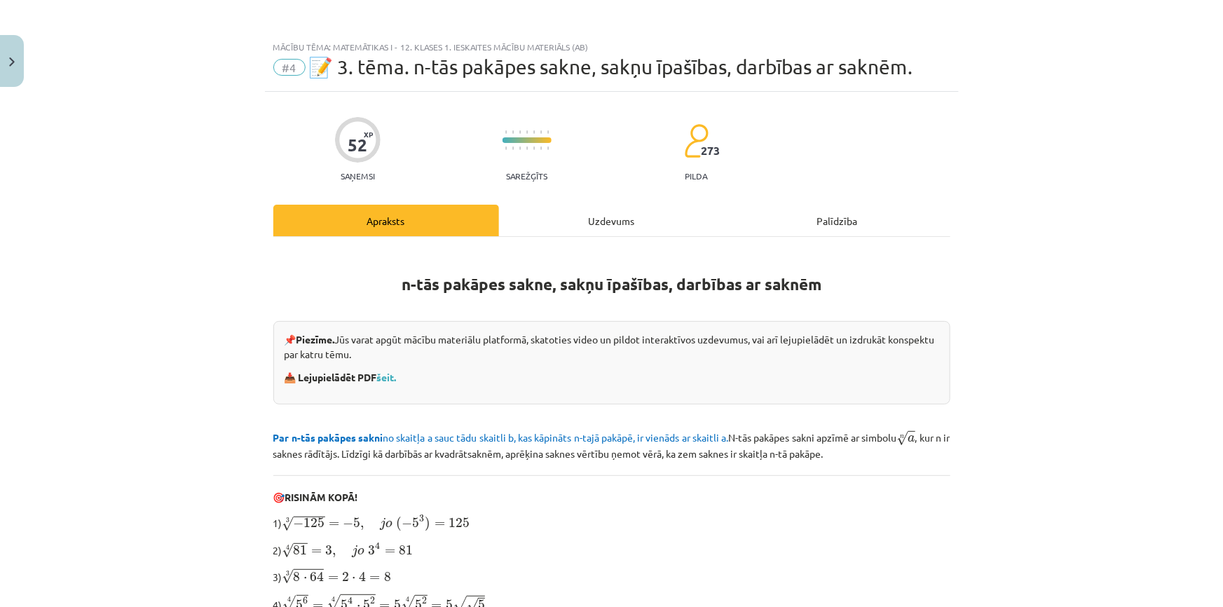
scroll to position [0, 0]
click at [571, 231] on div "Uzdevums" at bounding box center [612, 222] width 226 height 32
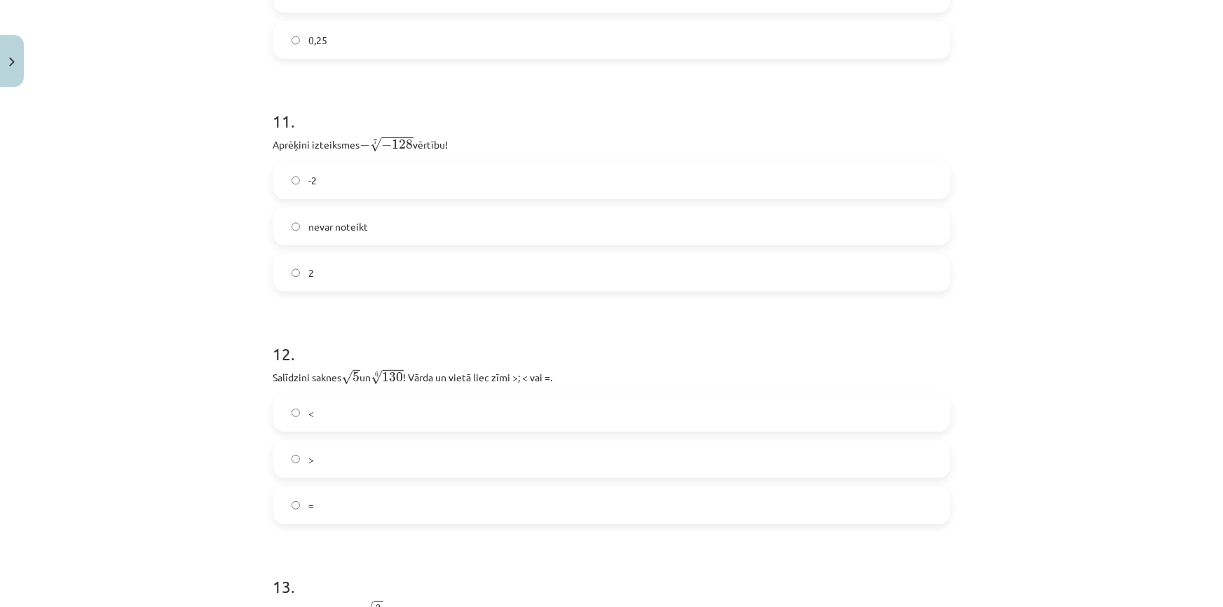
scroll to position [3041, 0]
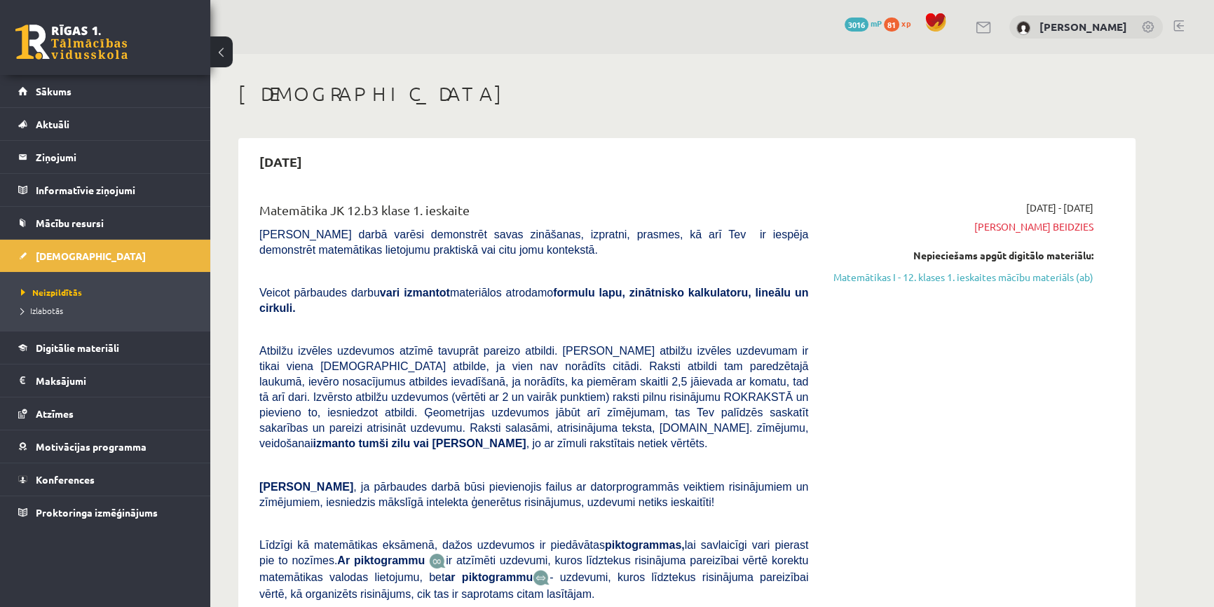
click at [38, 60] on div "0 Dāvanas 3016 mP 81 xp" at bounding box center [105, 37] width 210 height 75
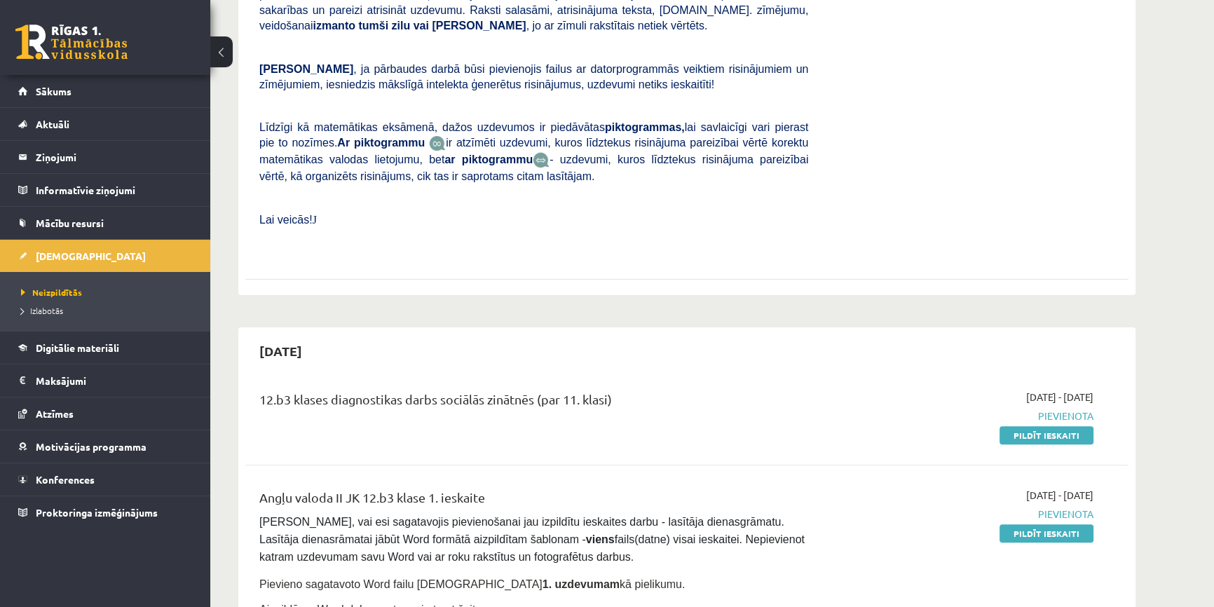
scroll to position [573, 0]
